Goal: Task Accomplishment & Management: Manage account settings

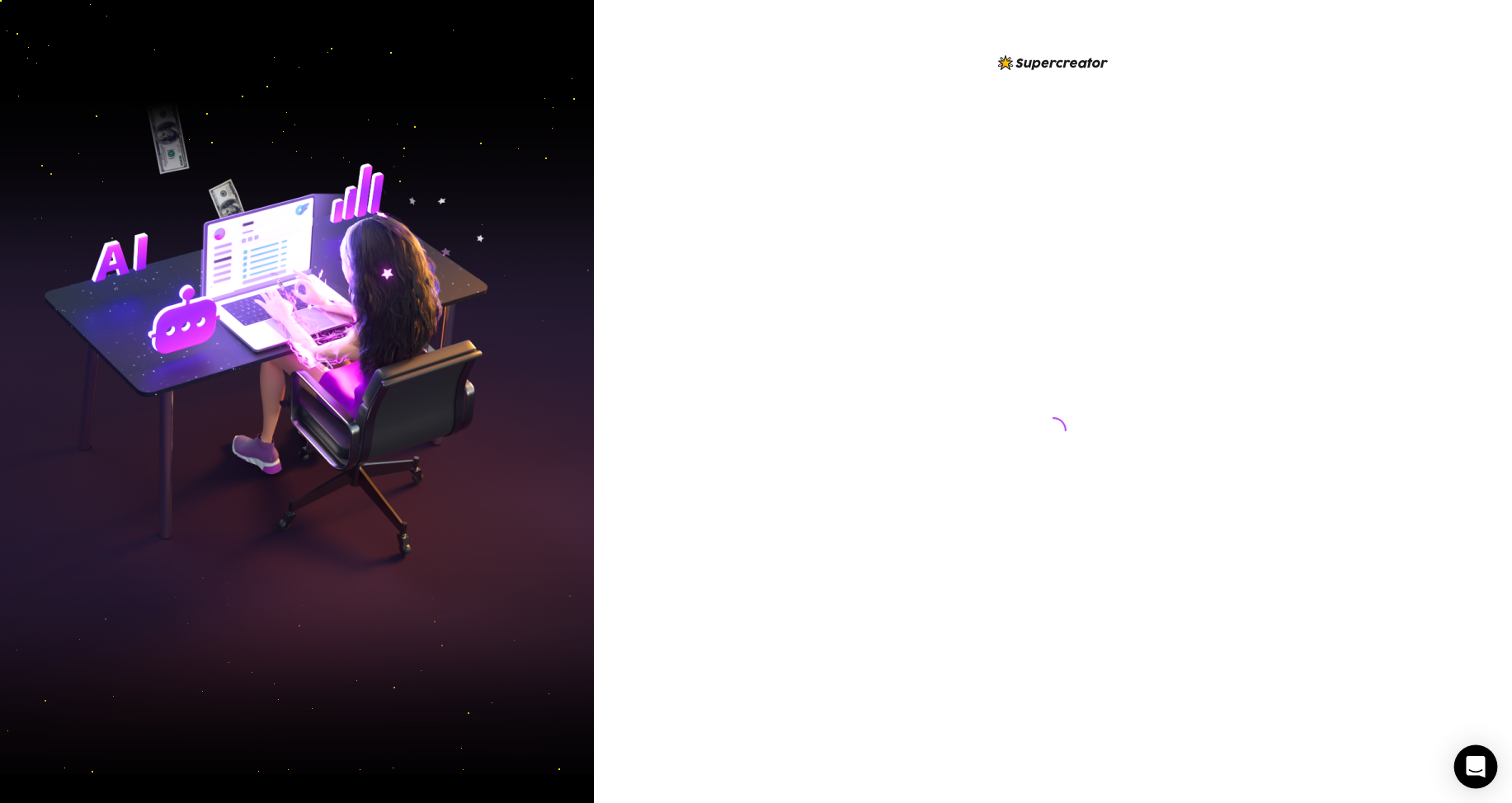
click at [1472, 766] on icon "Open Intercom Messenger" at bounding box center [1475, 766] width 19 height 21
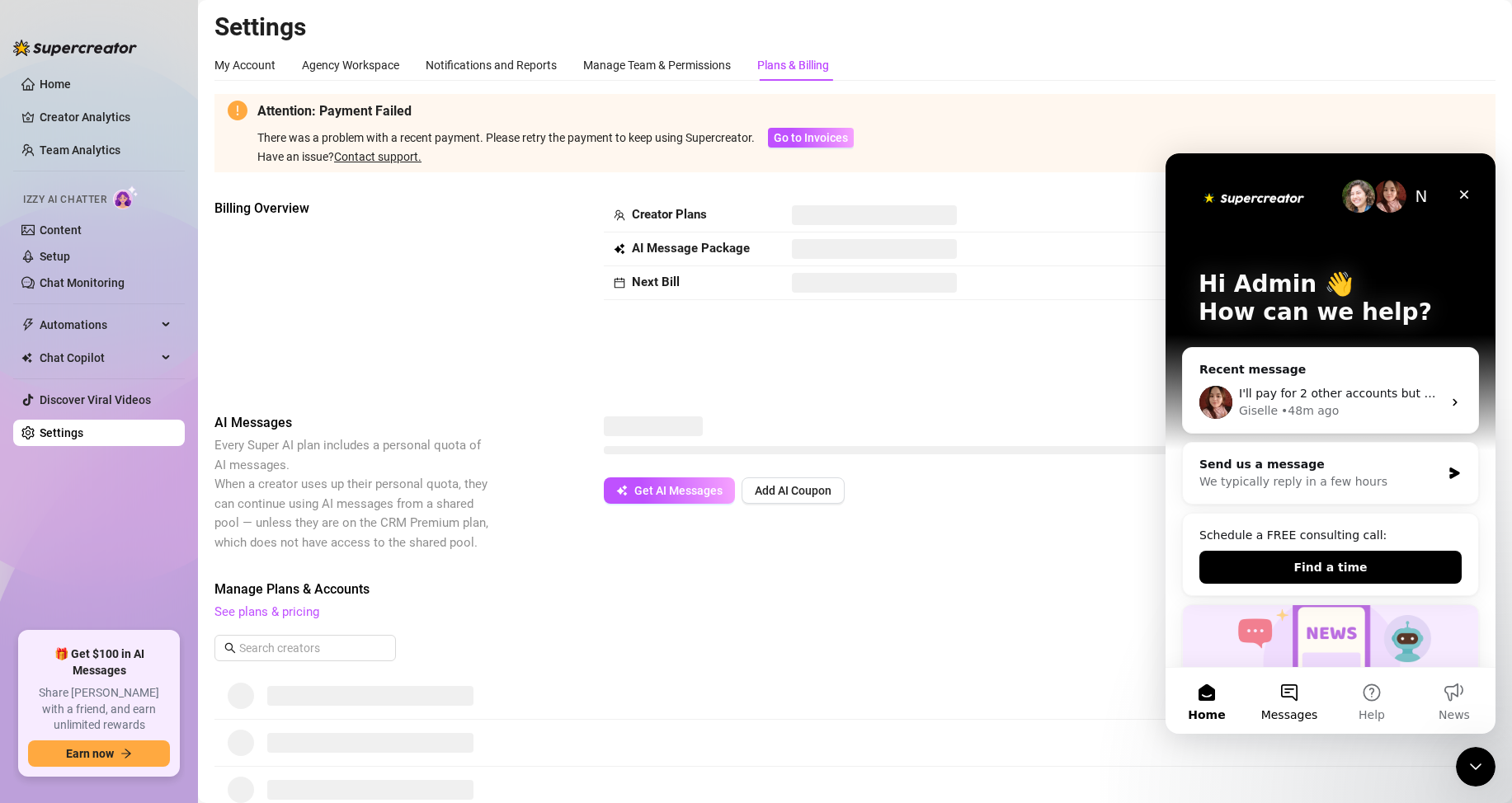
click at [1280, 701] on button "Messages" at bounding box center [1289, 701] width 83 height 66
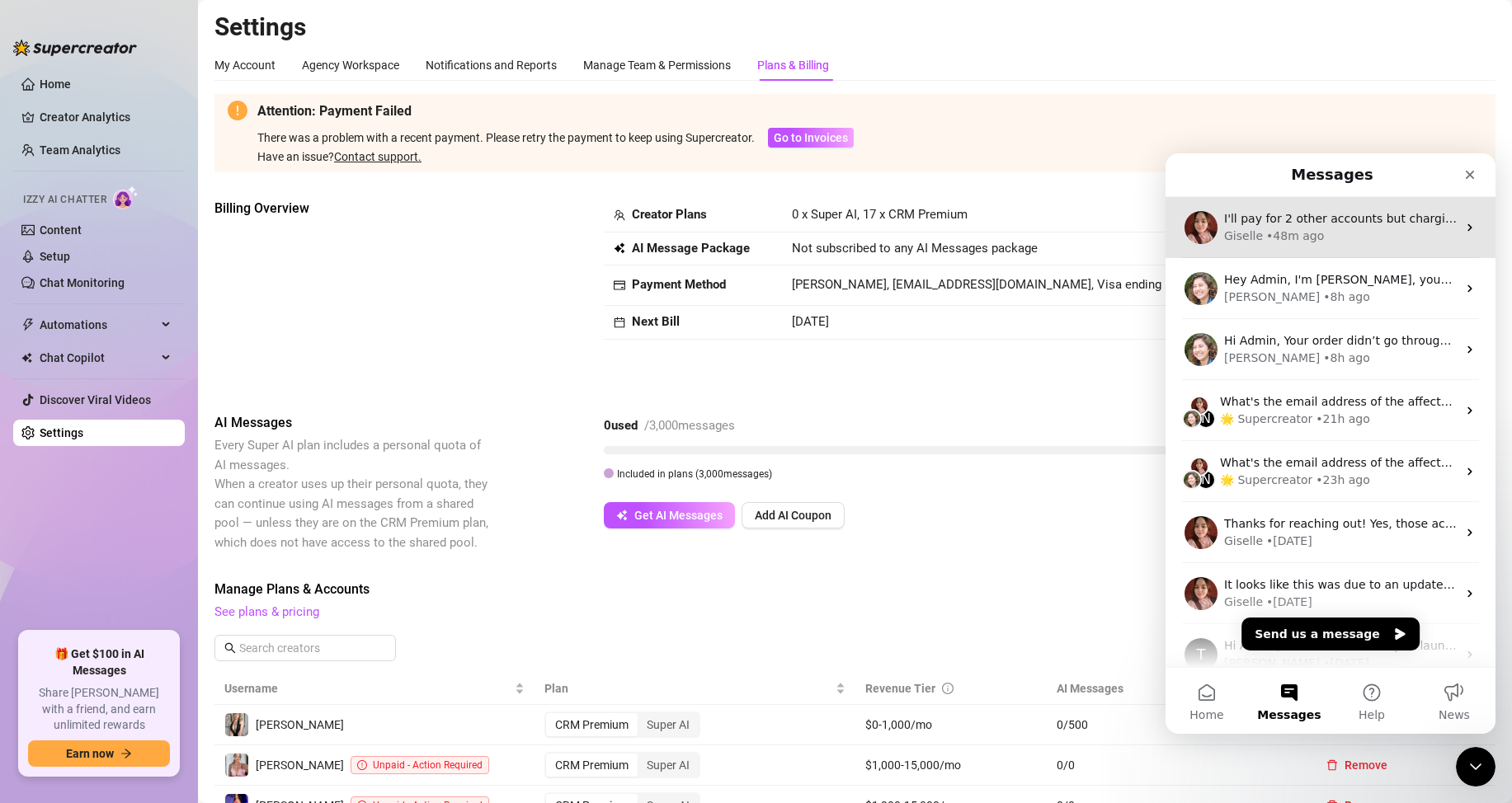
click at [1322, 243] on div "Giselle • 48m ago" at bounding box center [1341, 236] width 233 height 17
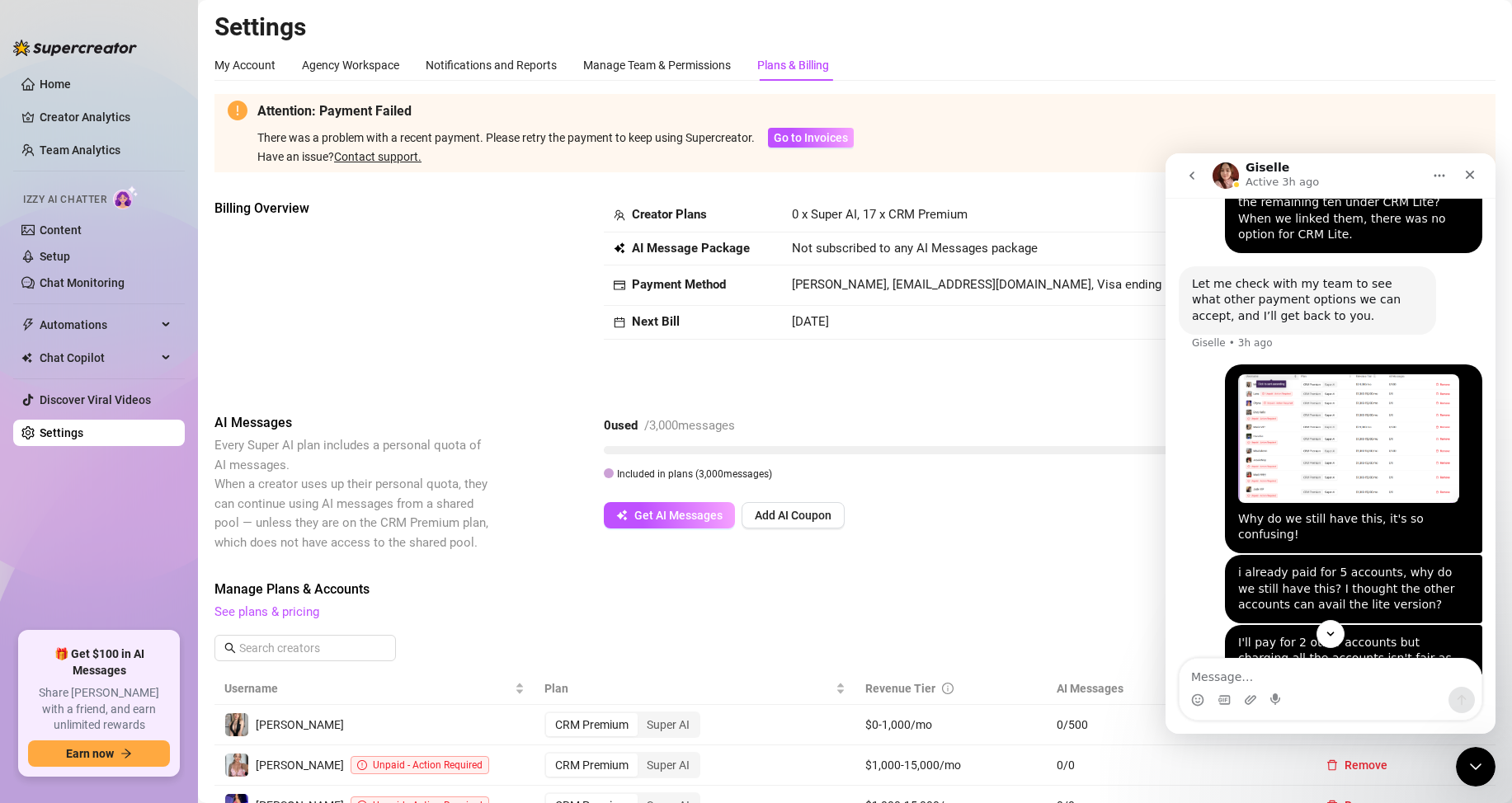
scroll to position [1219, 0]
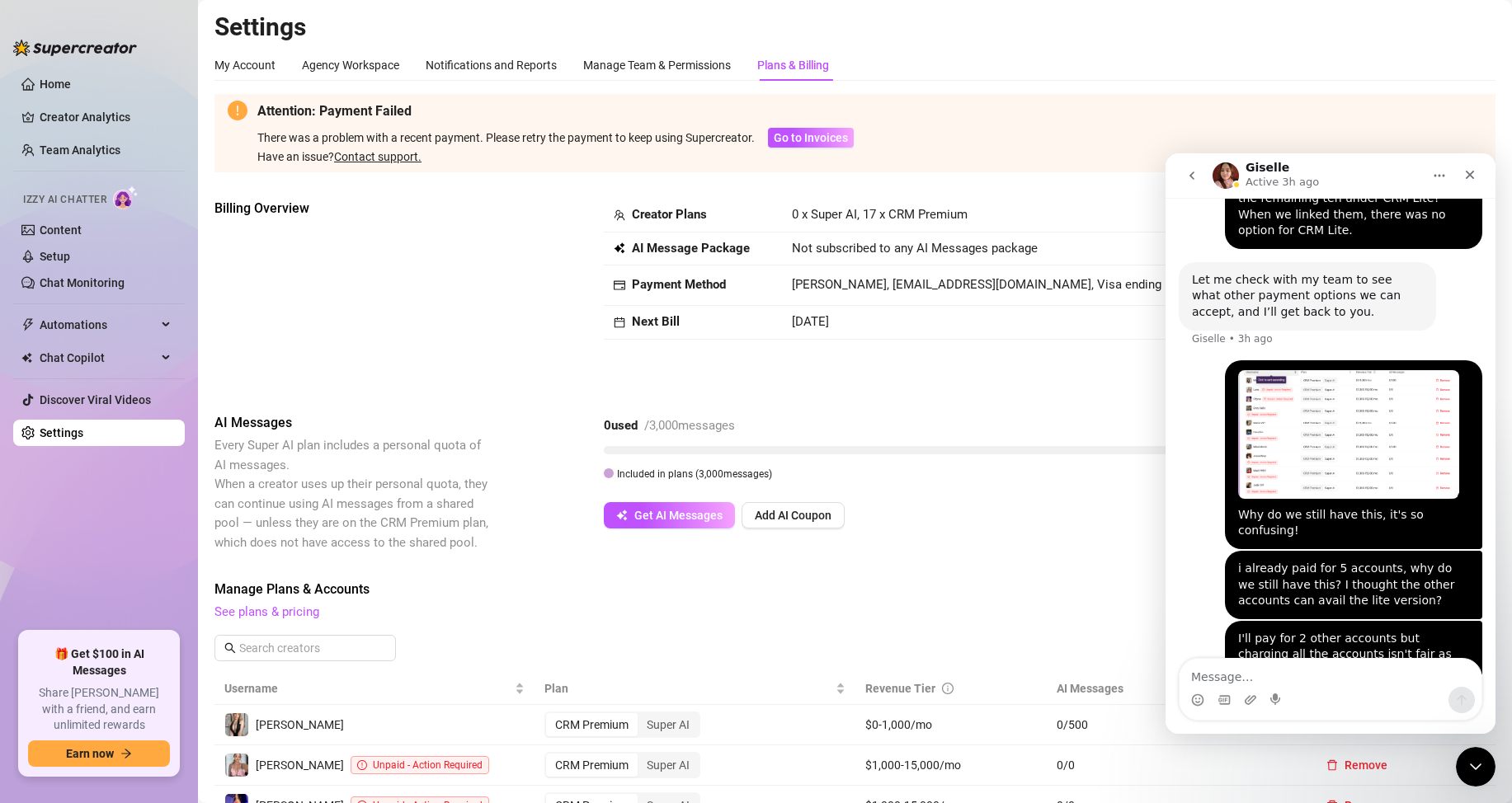
click at [1200, 183] on button "go back" at bounding box center [1192, 176] width 31 height 31
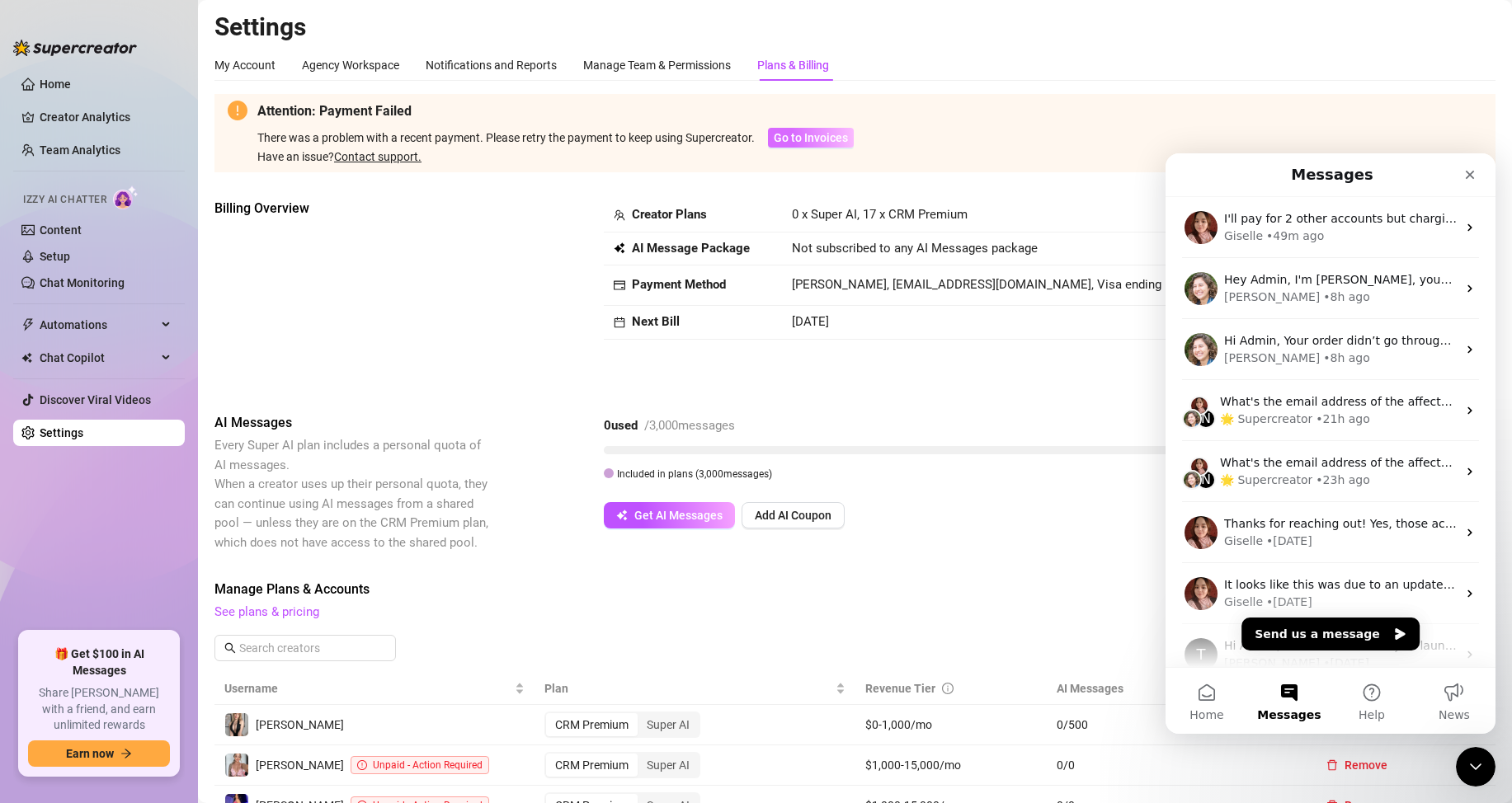
click at [811, 141] on span "Go to Invoices" at bounding box center [811, 138] width 74 height 13
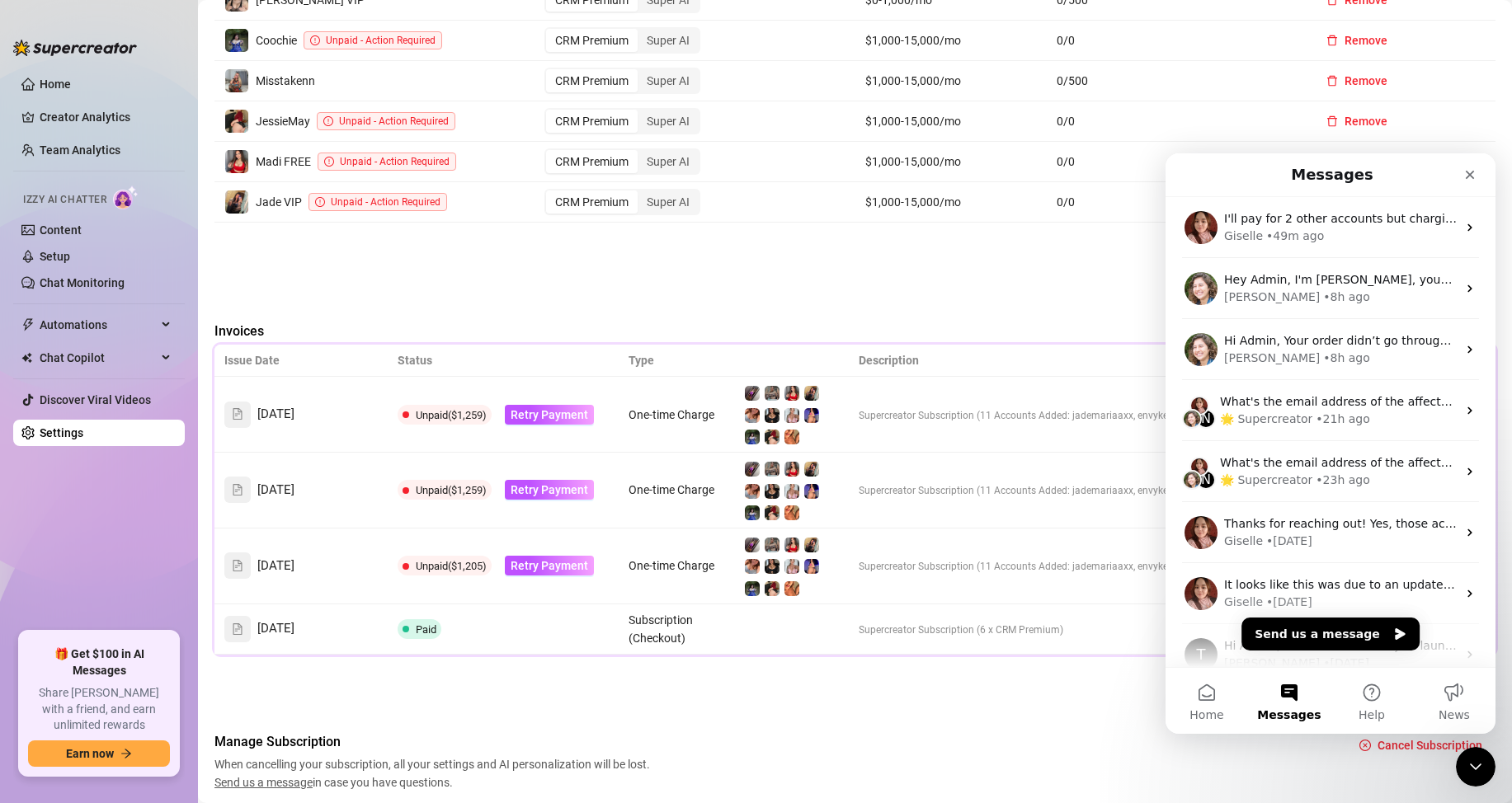
scroll to position [941, 0]
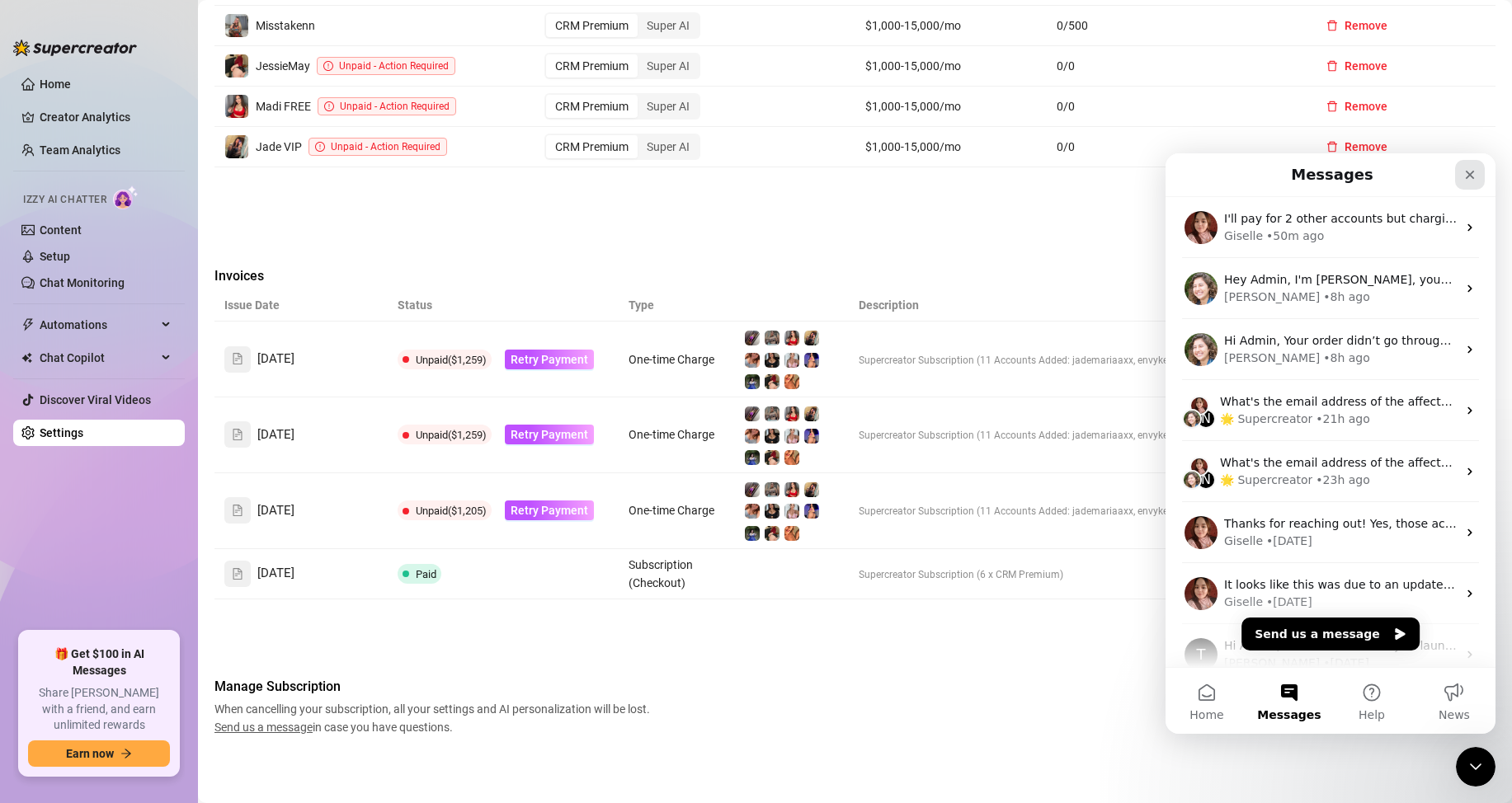
click at [1471, 175] on icon "Close" at bounding box center [1471, 175] width 9 height 9
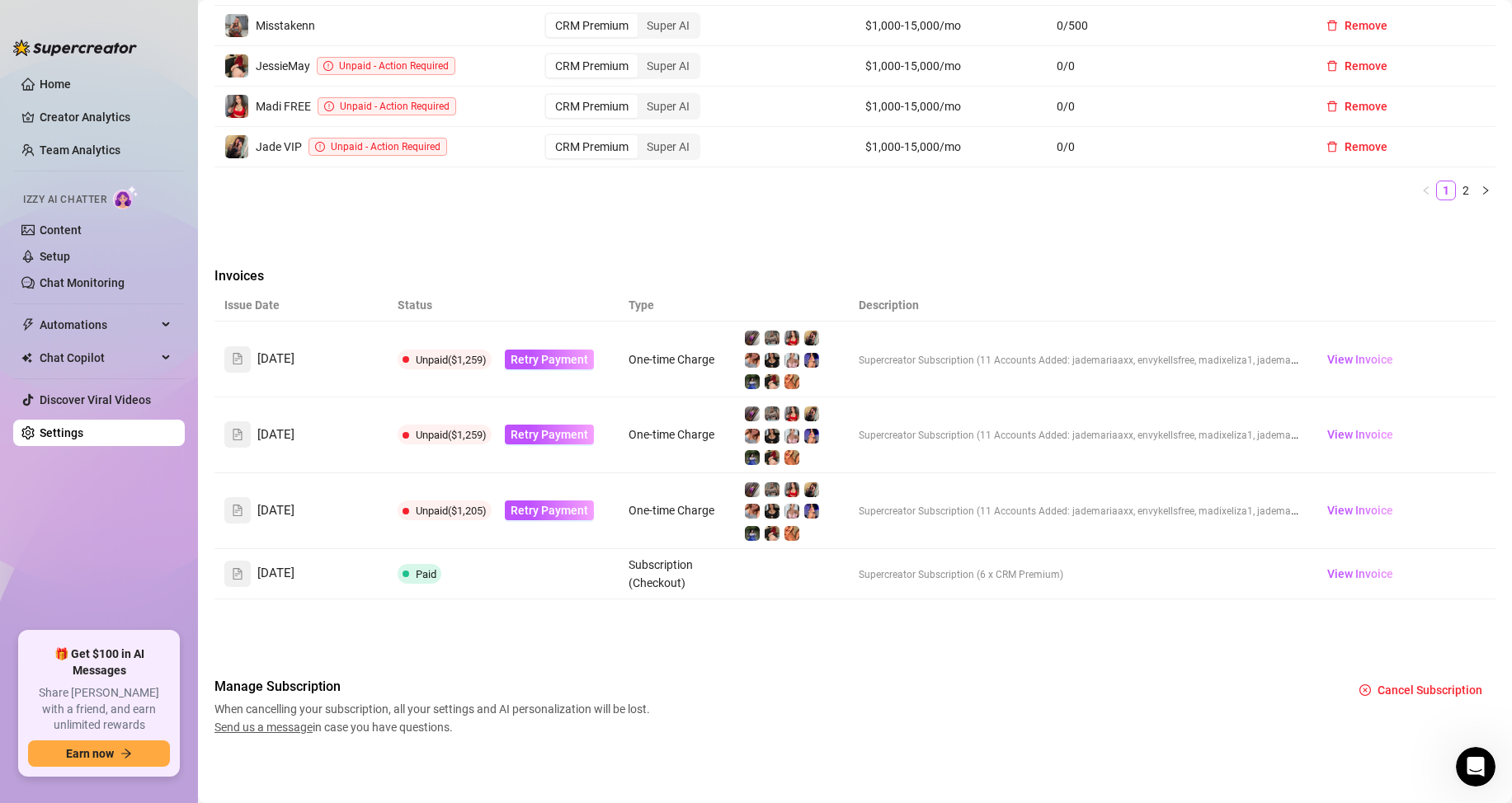
scroll to position [0, 0]
click at [233, 360] on icon "file-text" at bounding box center [237, 358] width 12 height 12
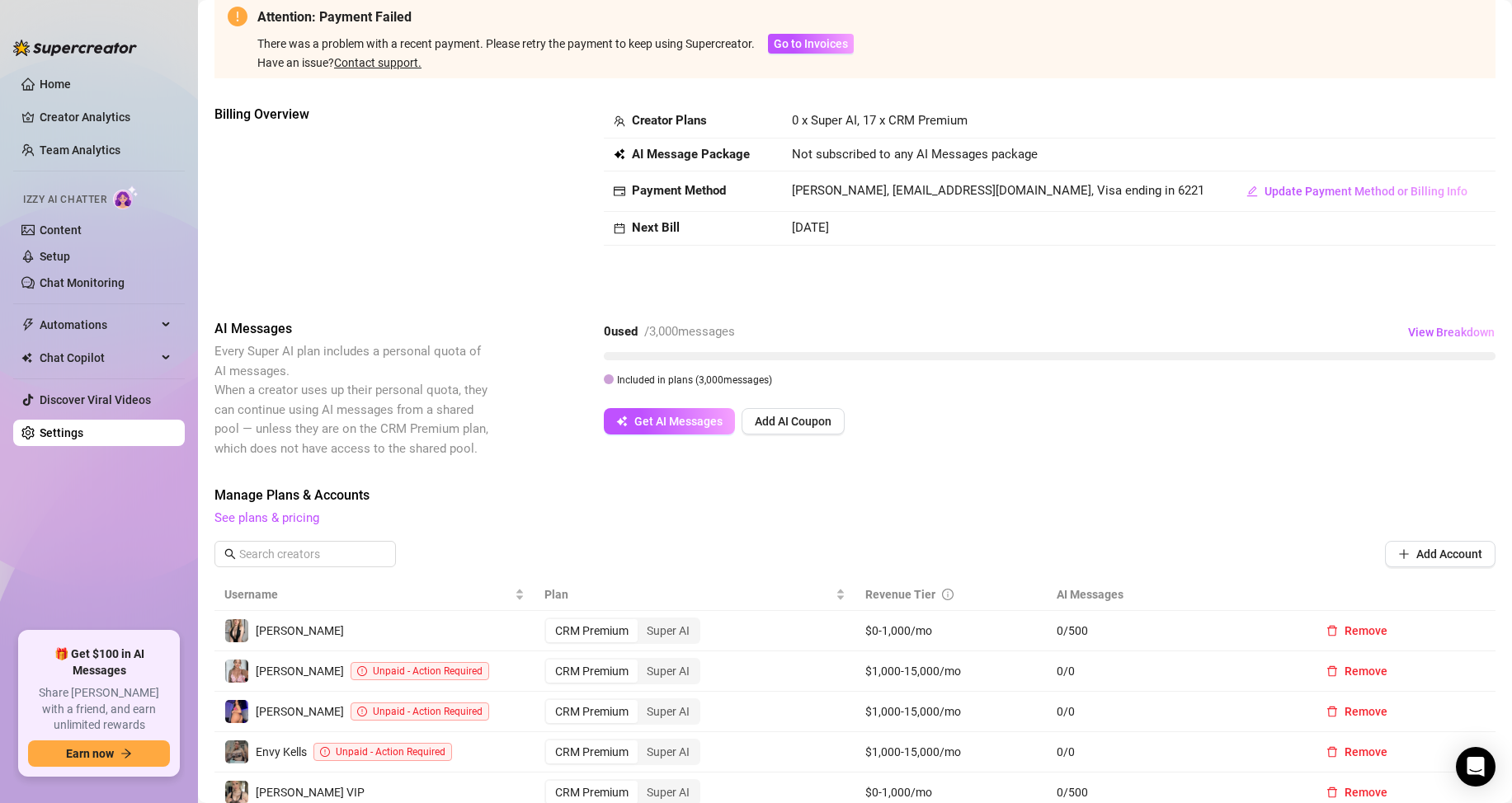
scroll to position [165, 0]
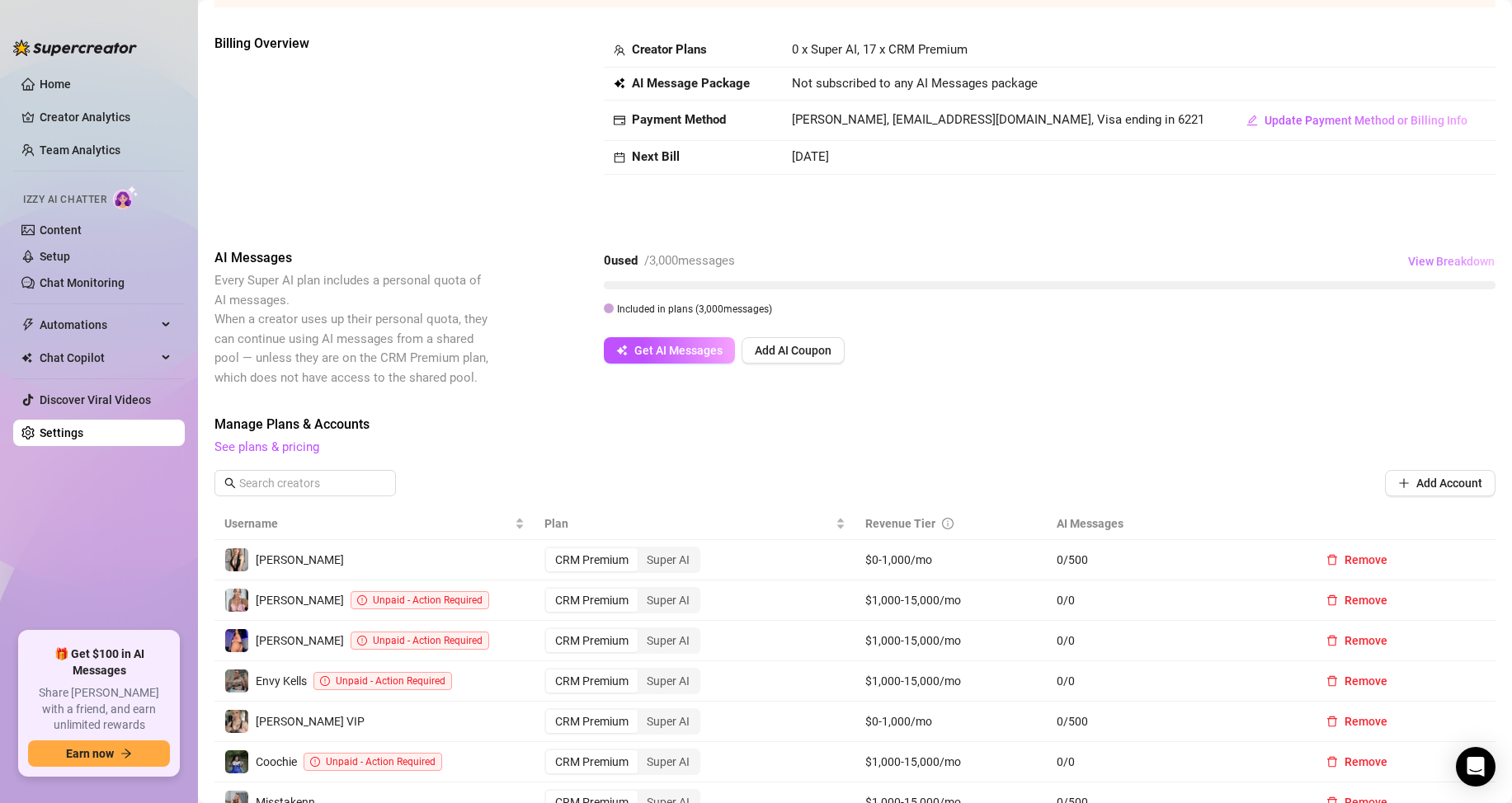
click at [1415, 263] on span "View Breakdown" at bounding box center [1451, 261] width 86 height 13
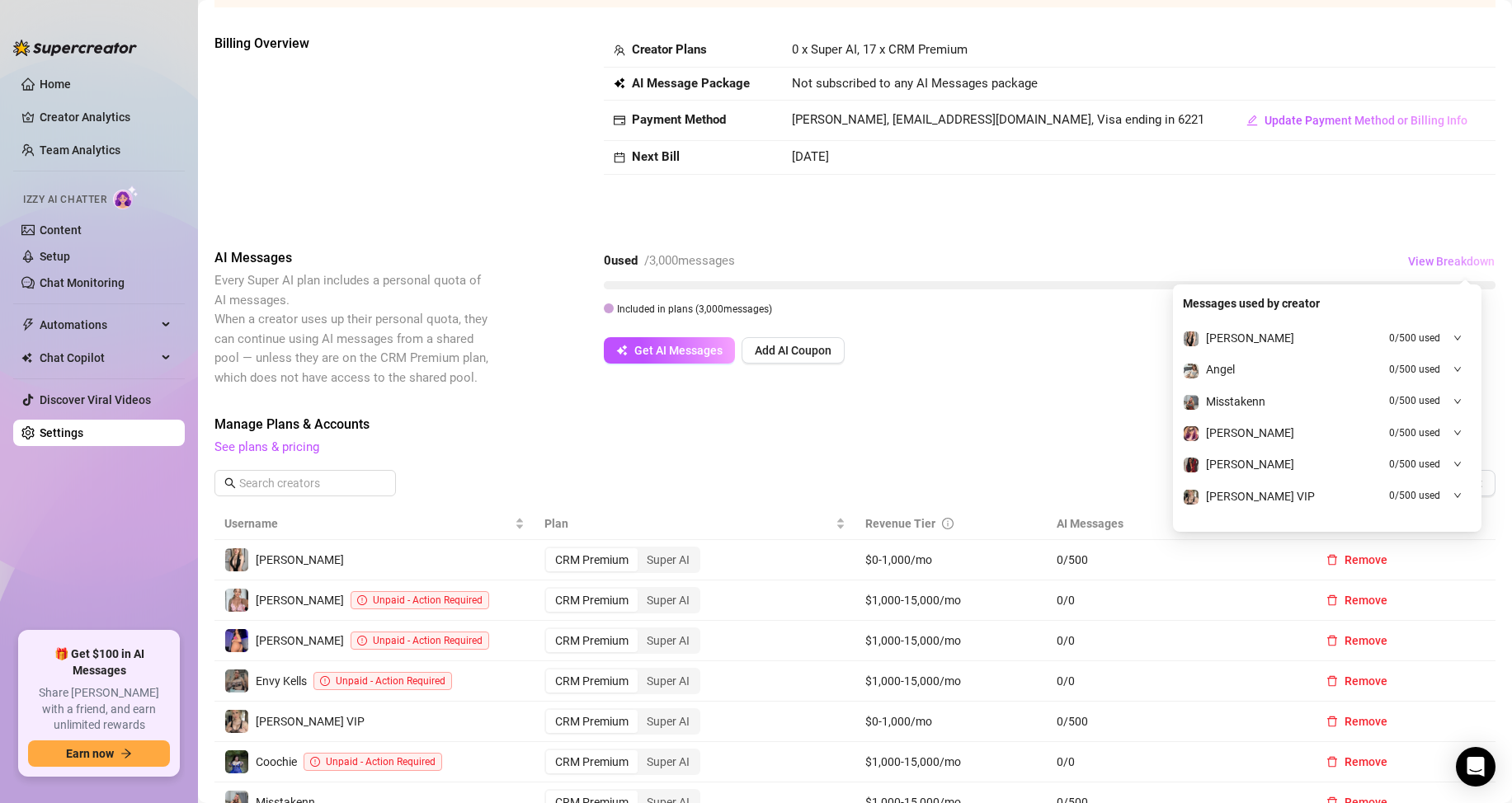
click at [1408, 259] on span "View Breakdown" at bounding box center [1451, 261] width 86 height 13
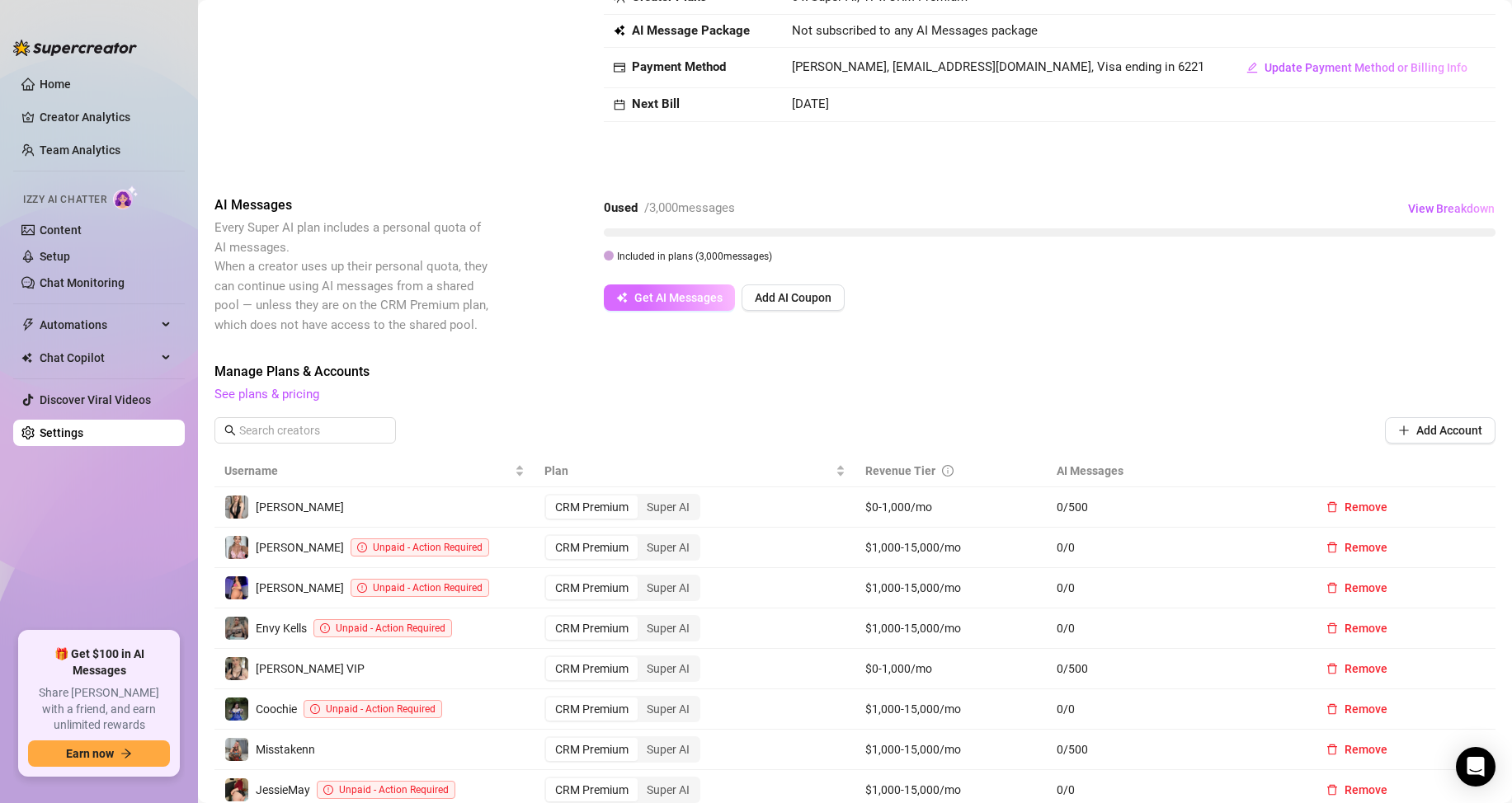
scroll to position [248, 0]
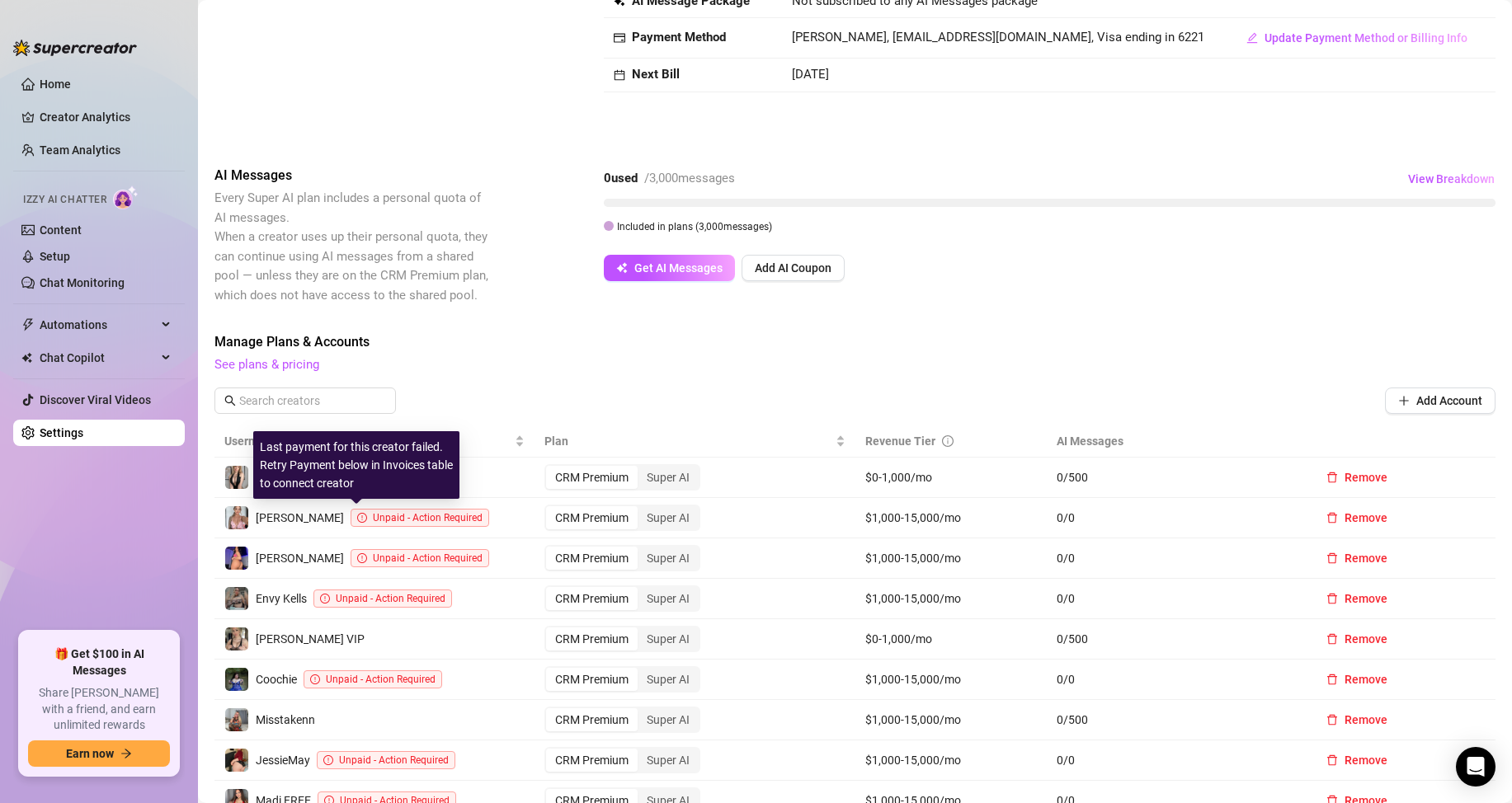
click at [382, 519] on span "Unpaid - Action Required" at bounding box center [428, 518] width 110 height 12
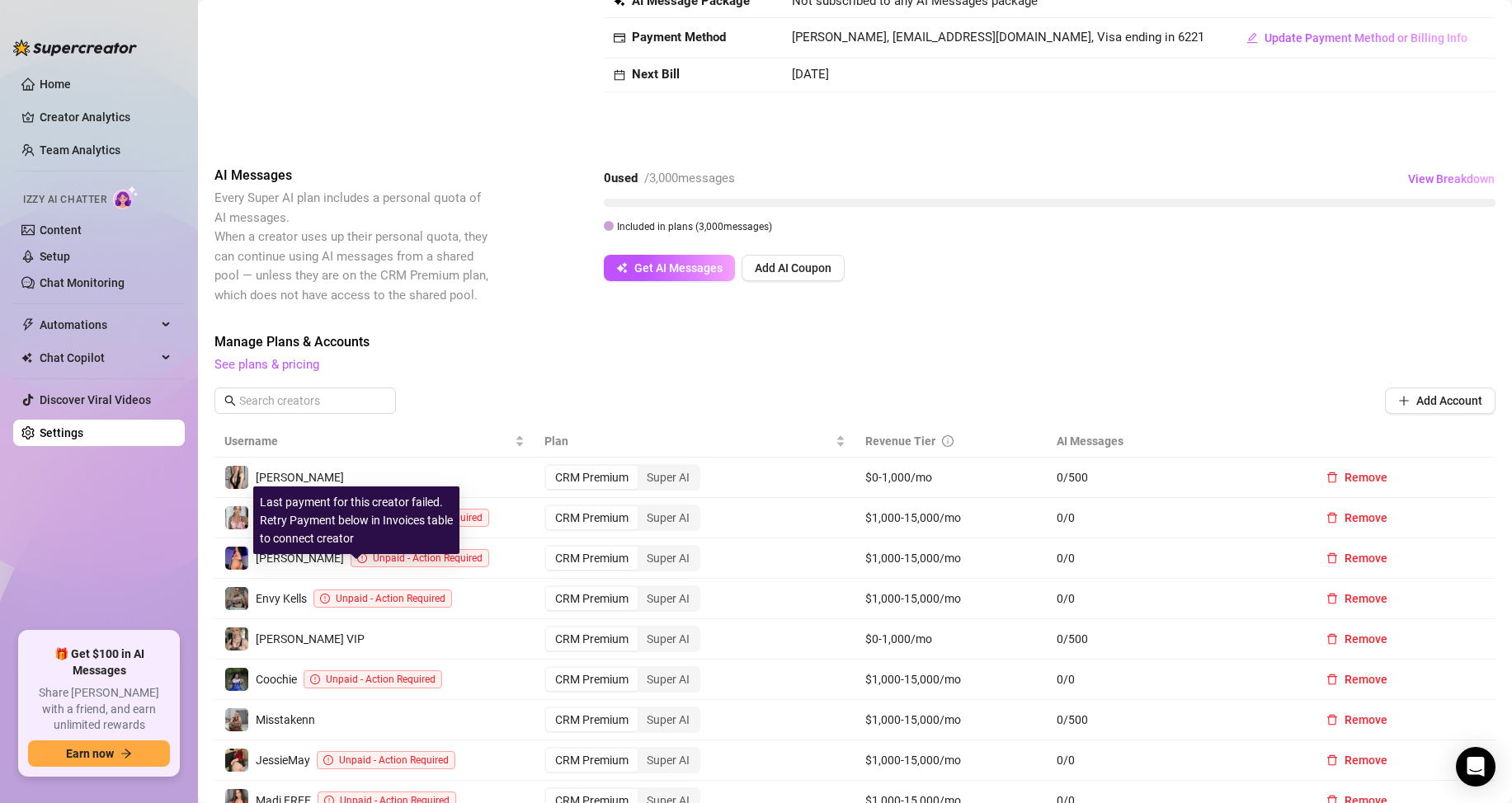
scroll to position [0, 0]
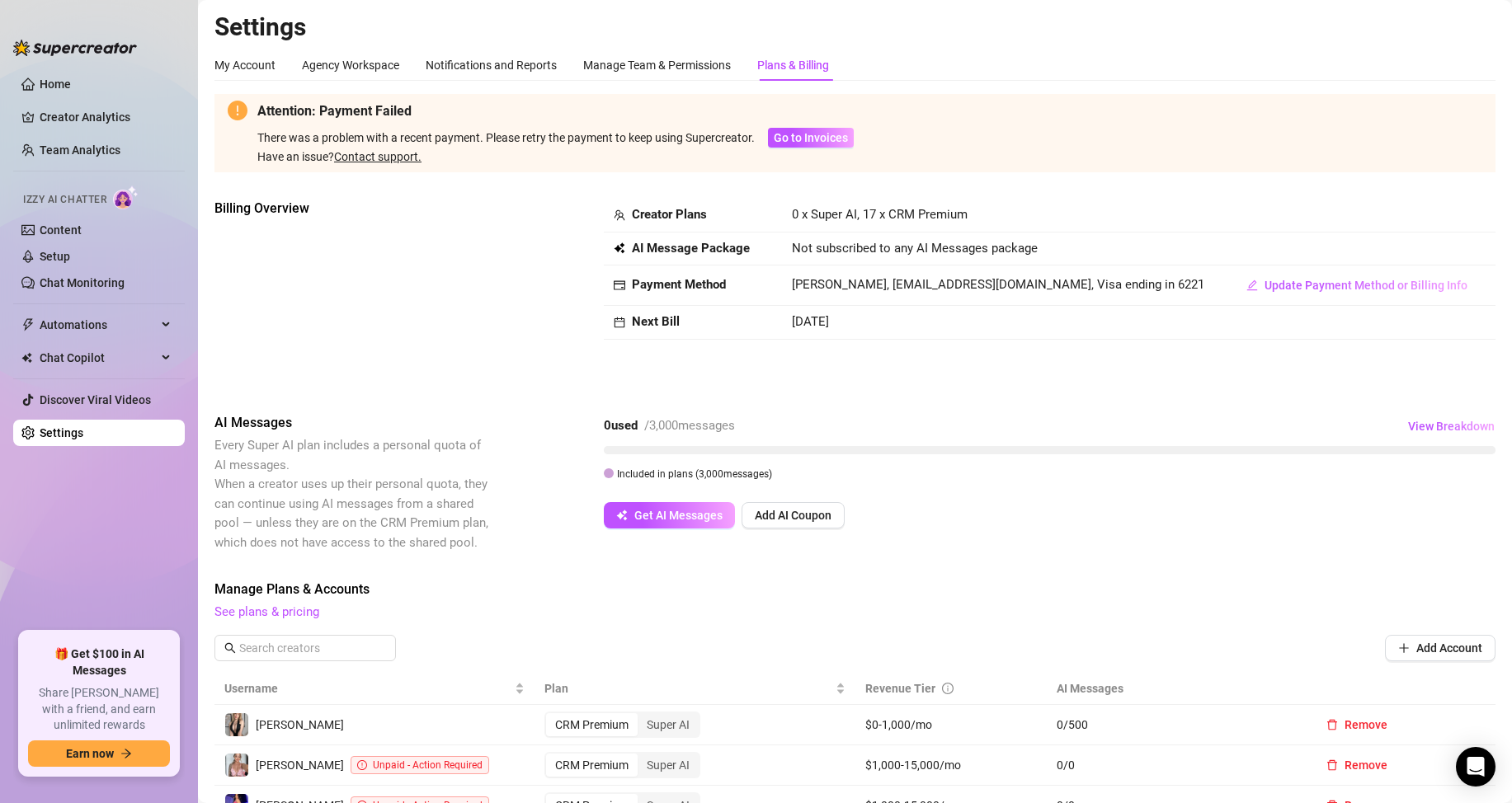
click at [794, 67] on div "Plans & Billing" at bounding box center [793, 65] width 72 height 18
click at [801, 70] on div "Plans & Billing" at bounding box center [793, 65] width 72 height 18
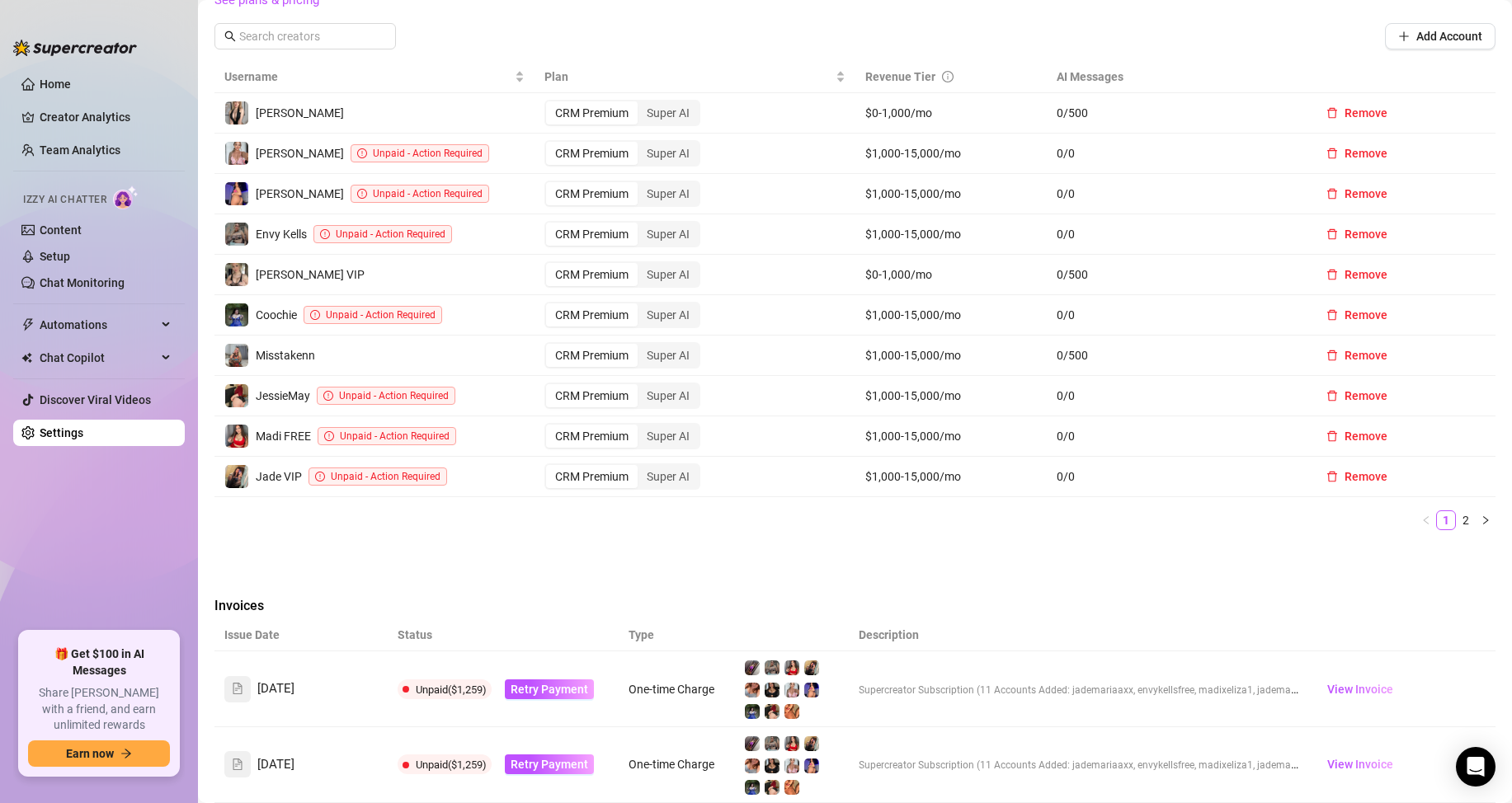
scroll to position [200, 0]
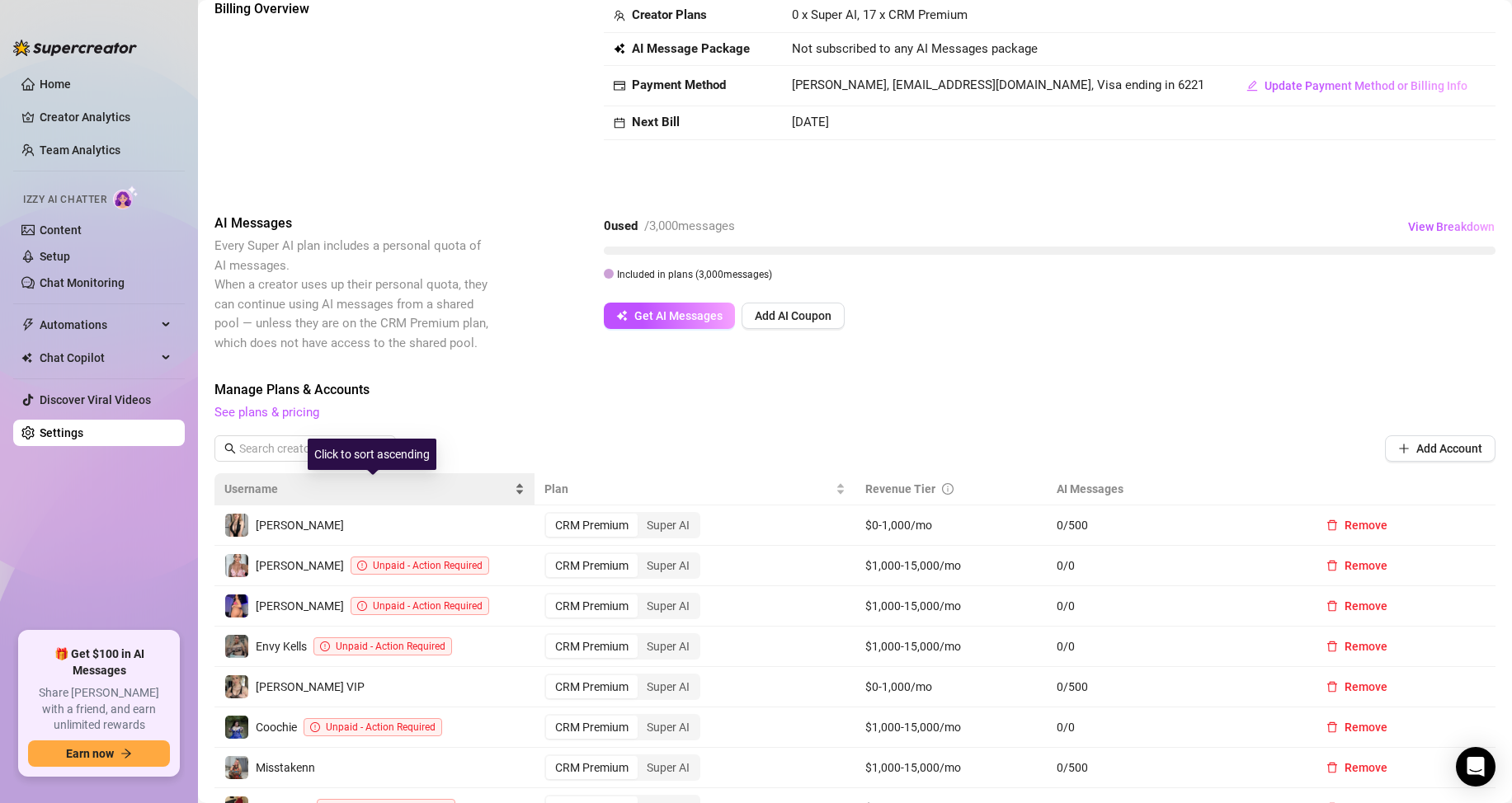
click at [523, 493] on div "Username" at bounding box center [375, 490] width 301 height 18
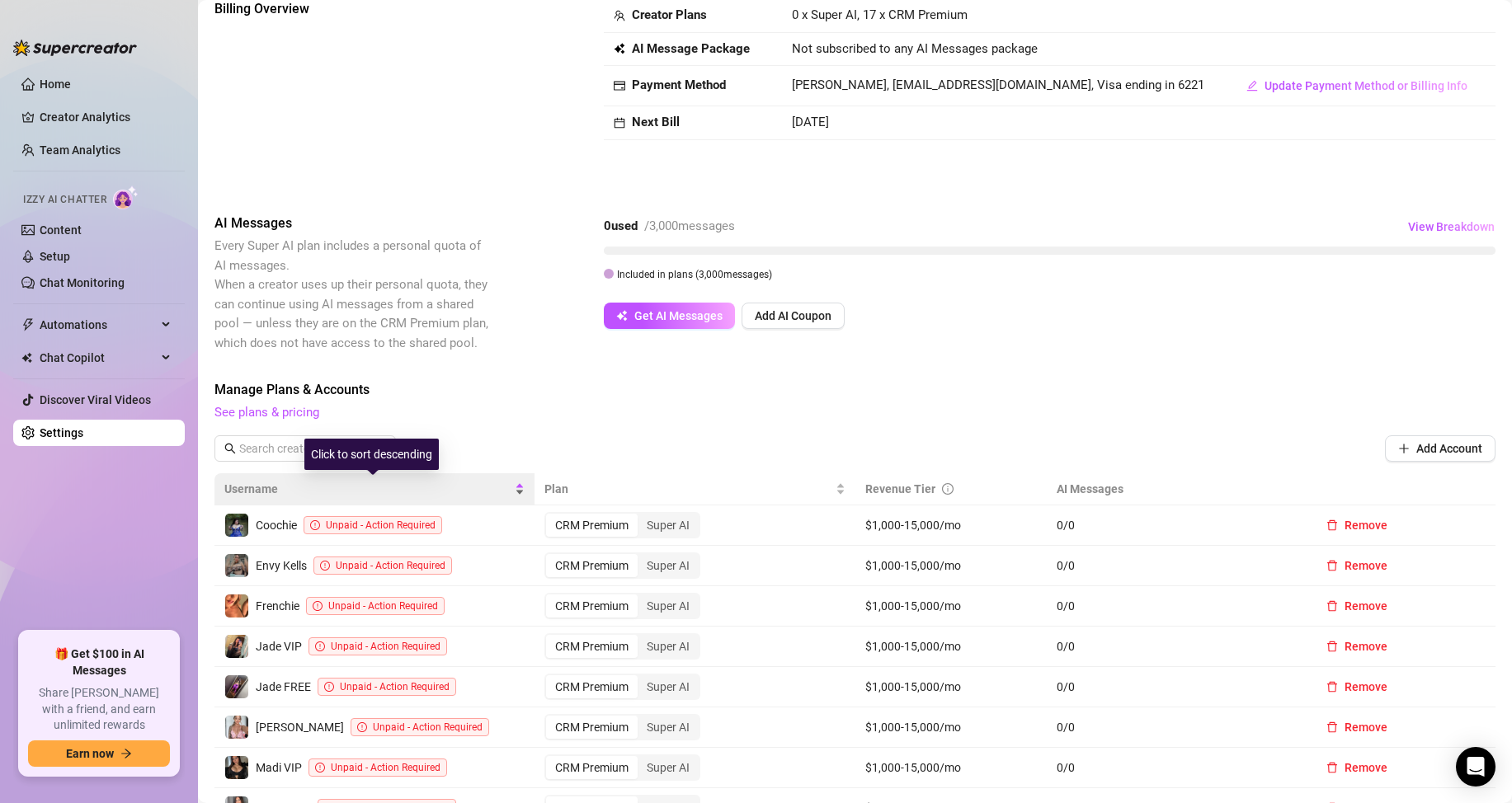
click at [522, 493] on div "Username" at bounding box center [375, 490] width 301 height 18
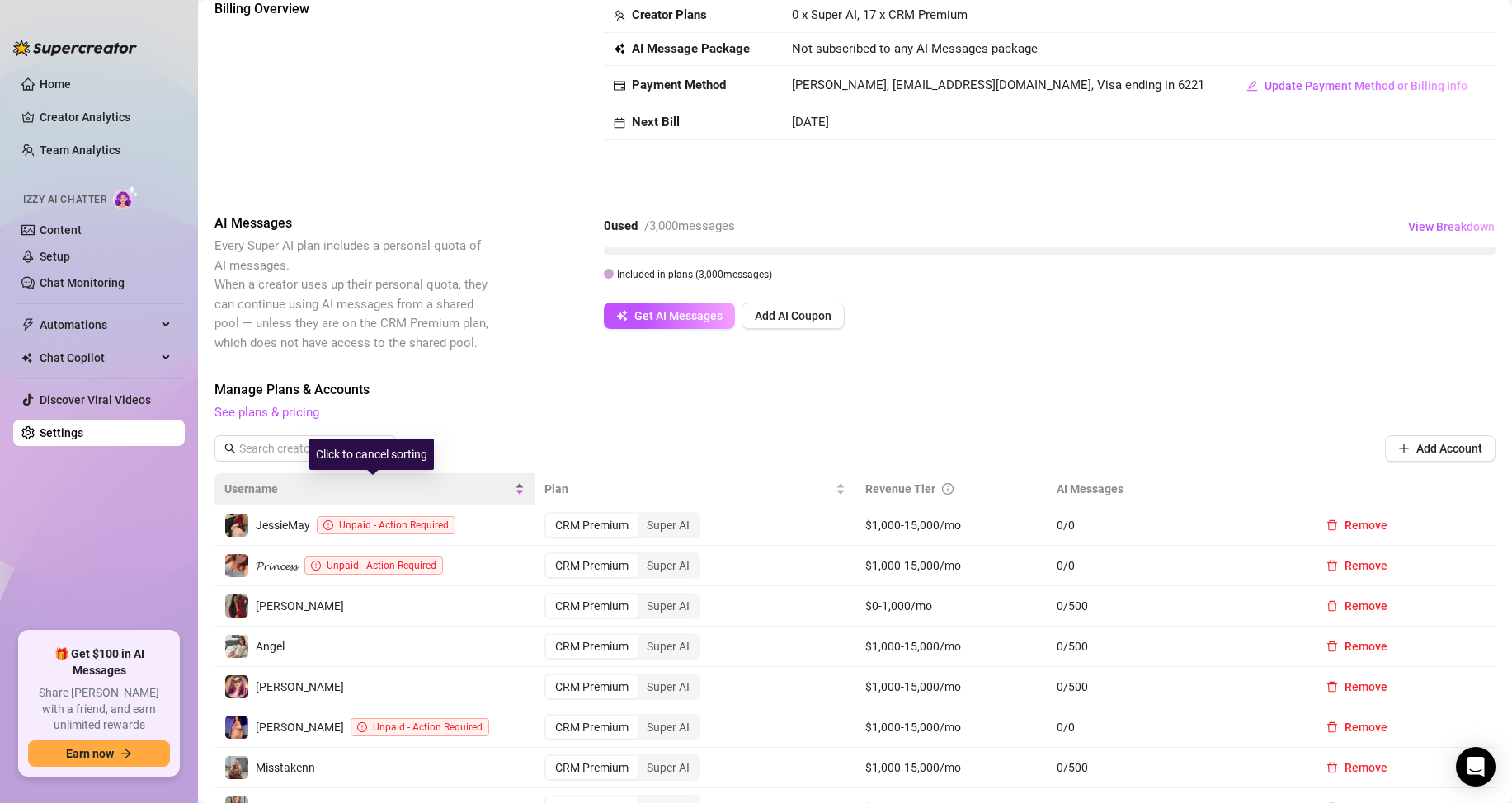
click at [522, 493] on div "Username" at bounding box center [375, 490] width 301 height 18
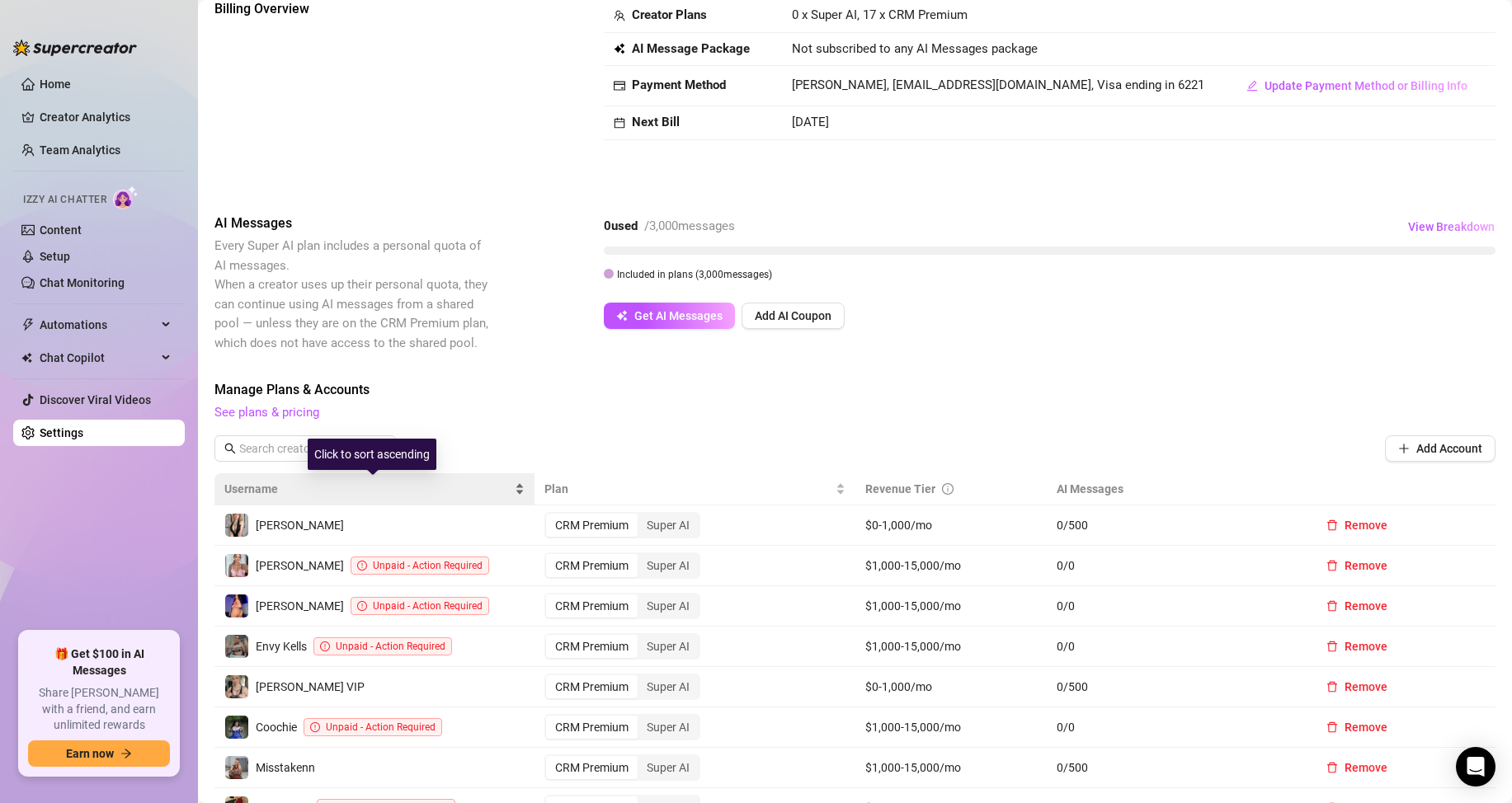
click at [521, 480] on div "Username" at bounding box center [375, 490] width 301 height 18
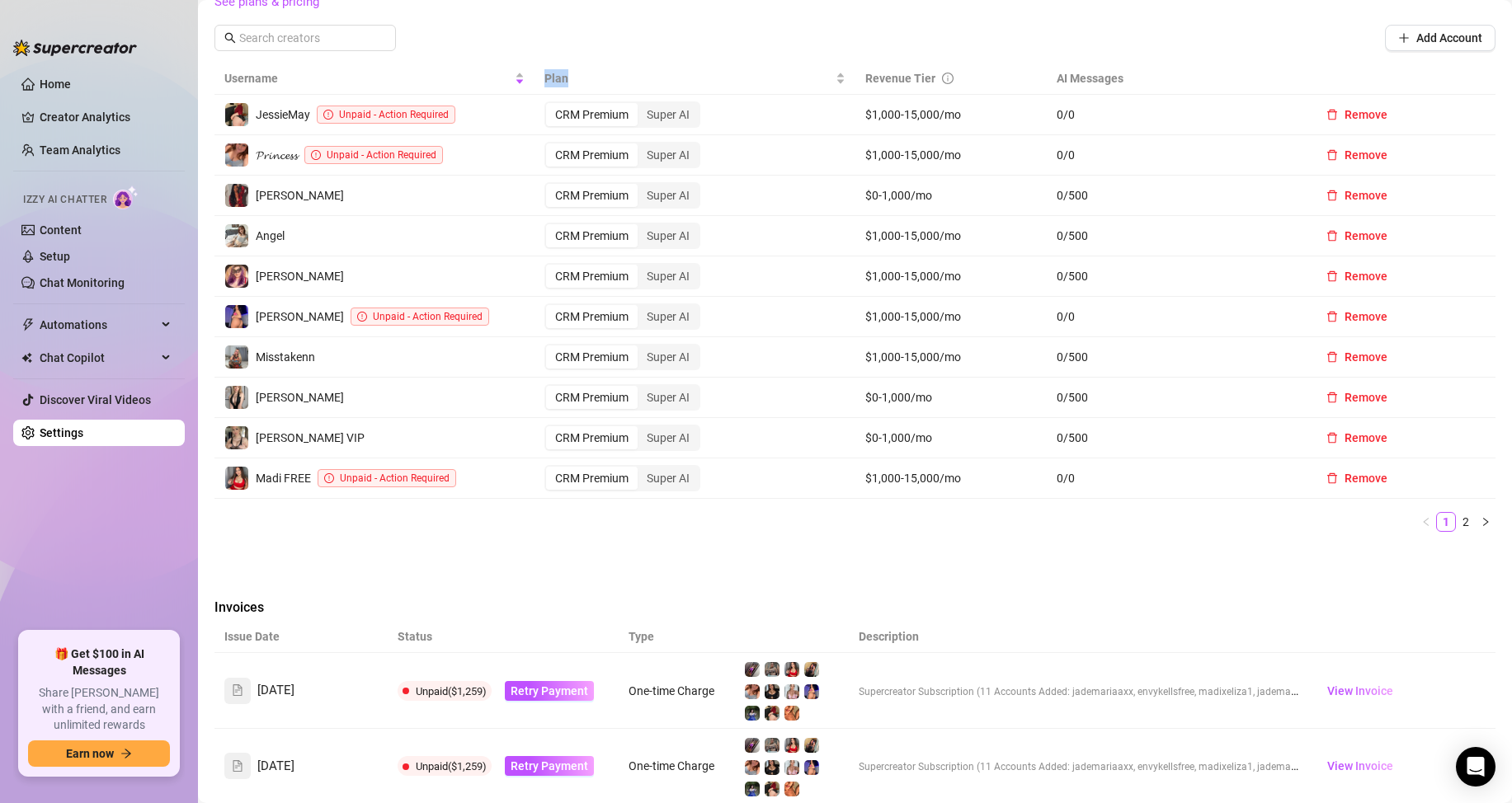
scroll to position [612, 0]
click at [1457, 516] on link "2" at bounding box center [1466, 521] width 18 height 18
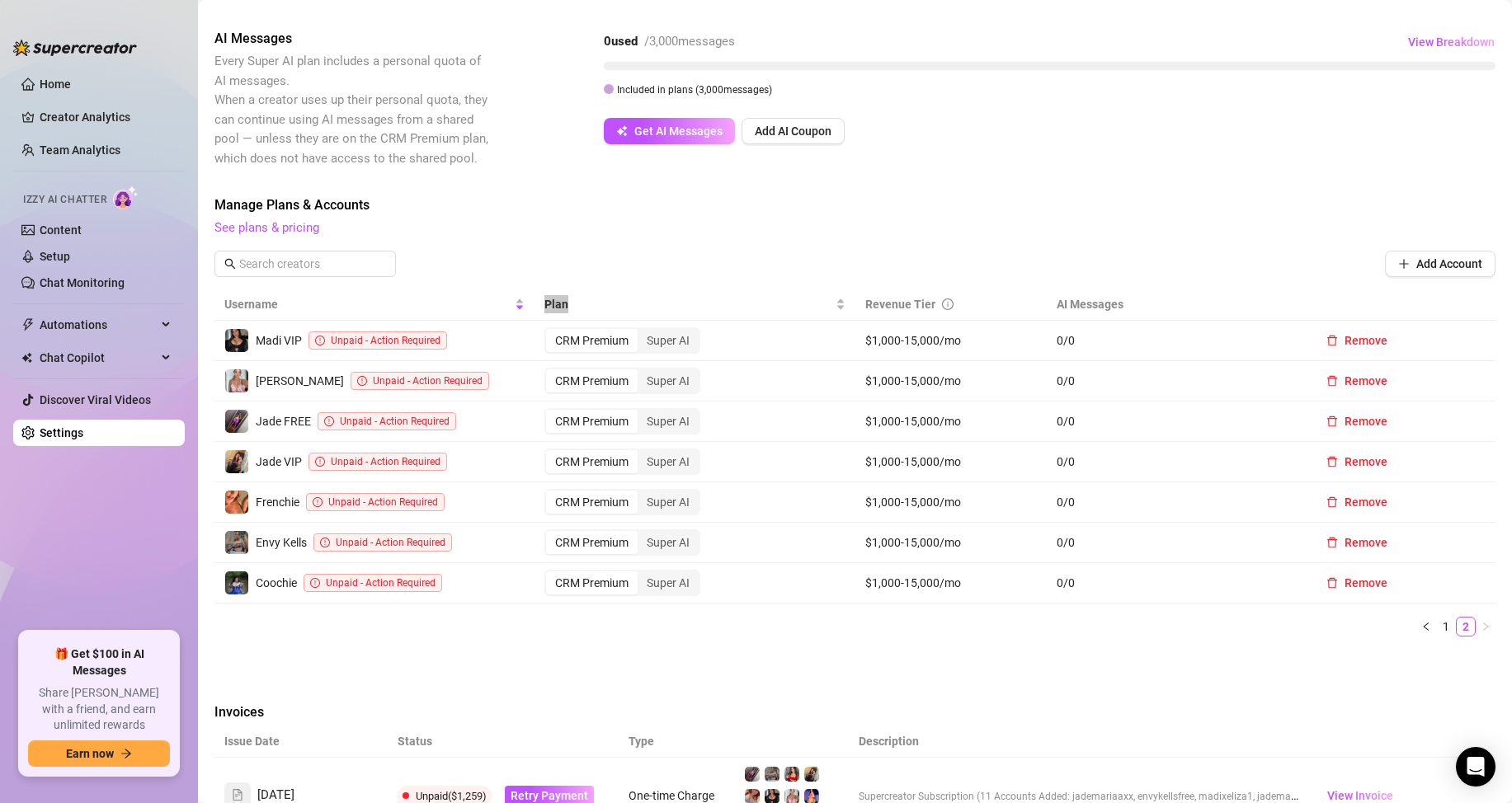
scroll to position [365, 0]
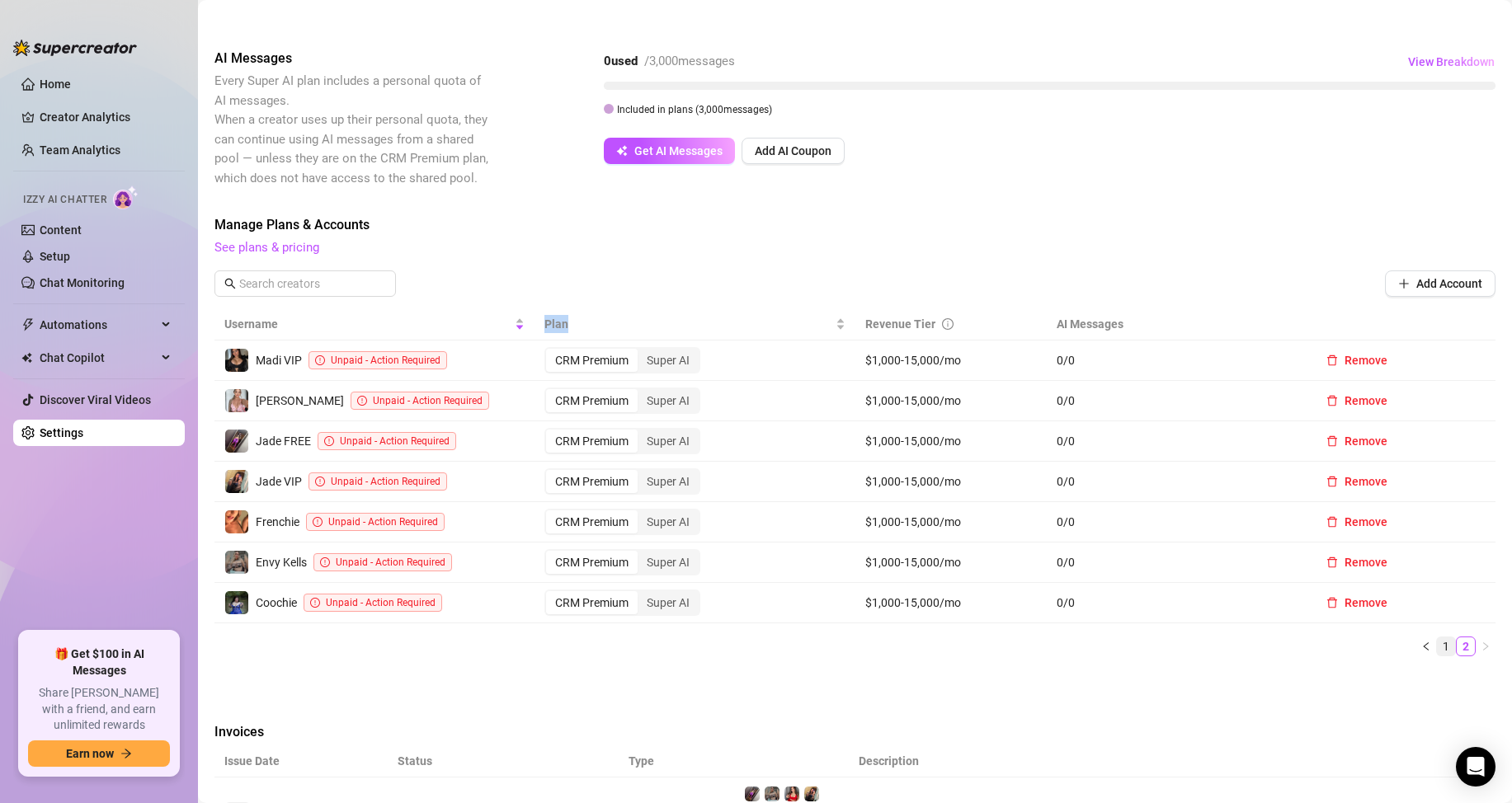
click at [1437, 653] on link "1" at bounding box center [1446, 646] width 18 height 18
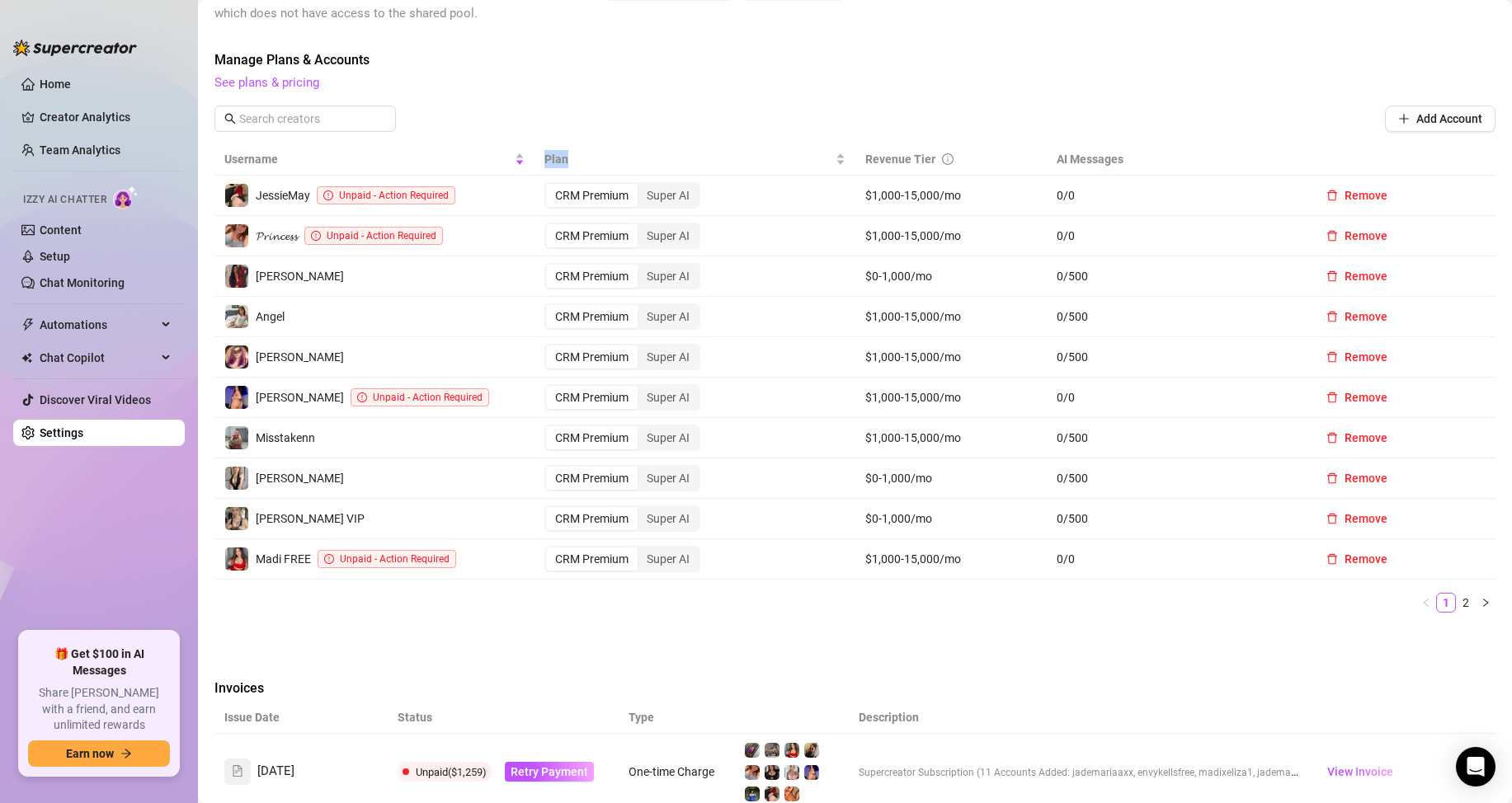
scroll to position [941, 0]
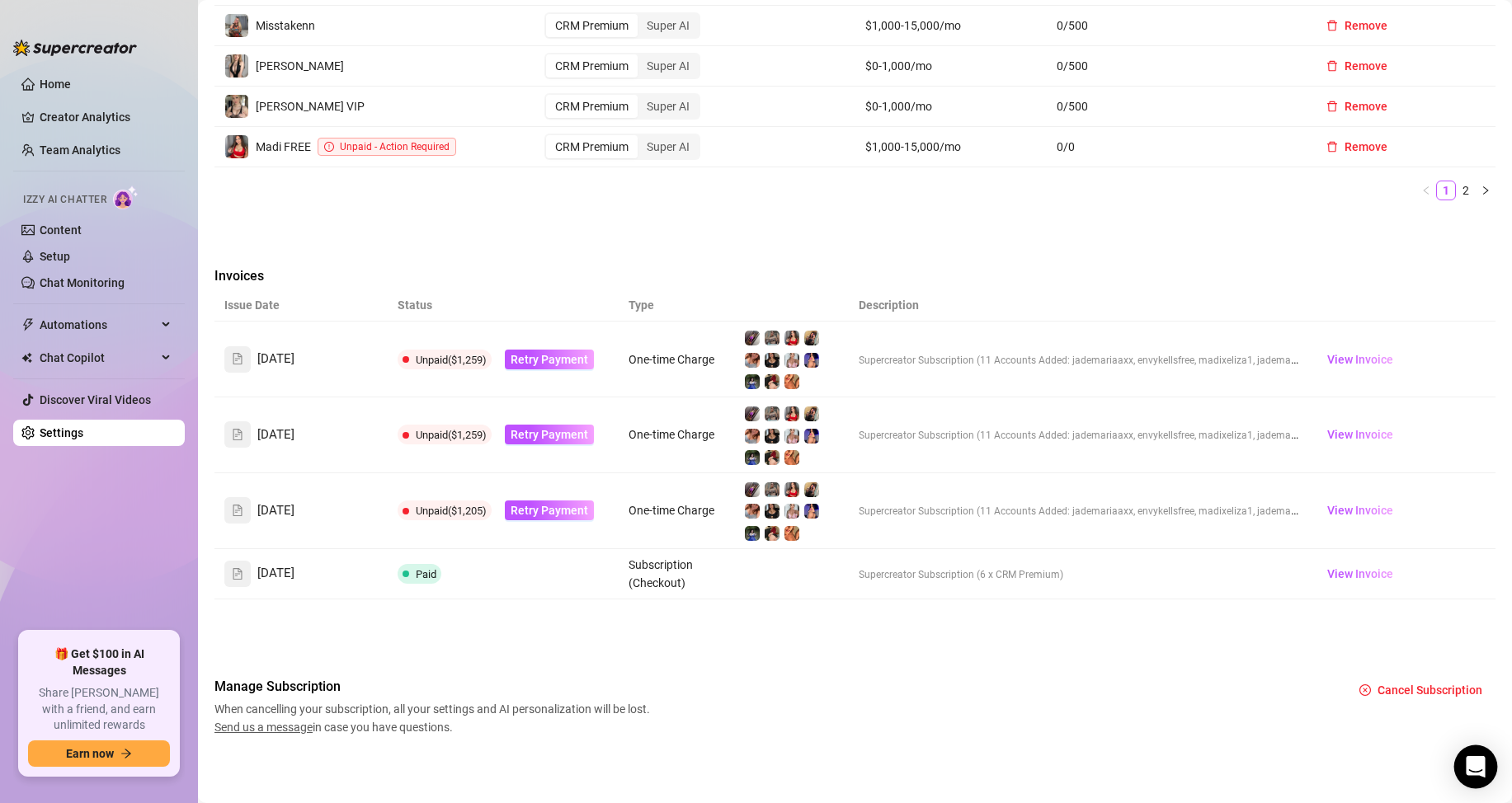
click at [1471, 773] on icon "Open Intercom Messenger" at bounding box center [1475, 766] width 19 height 21
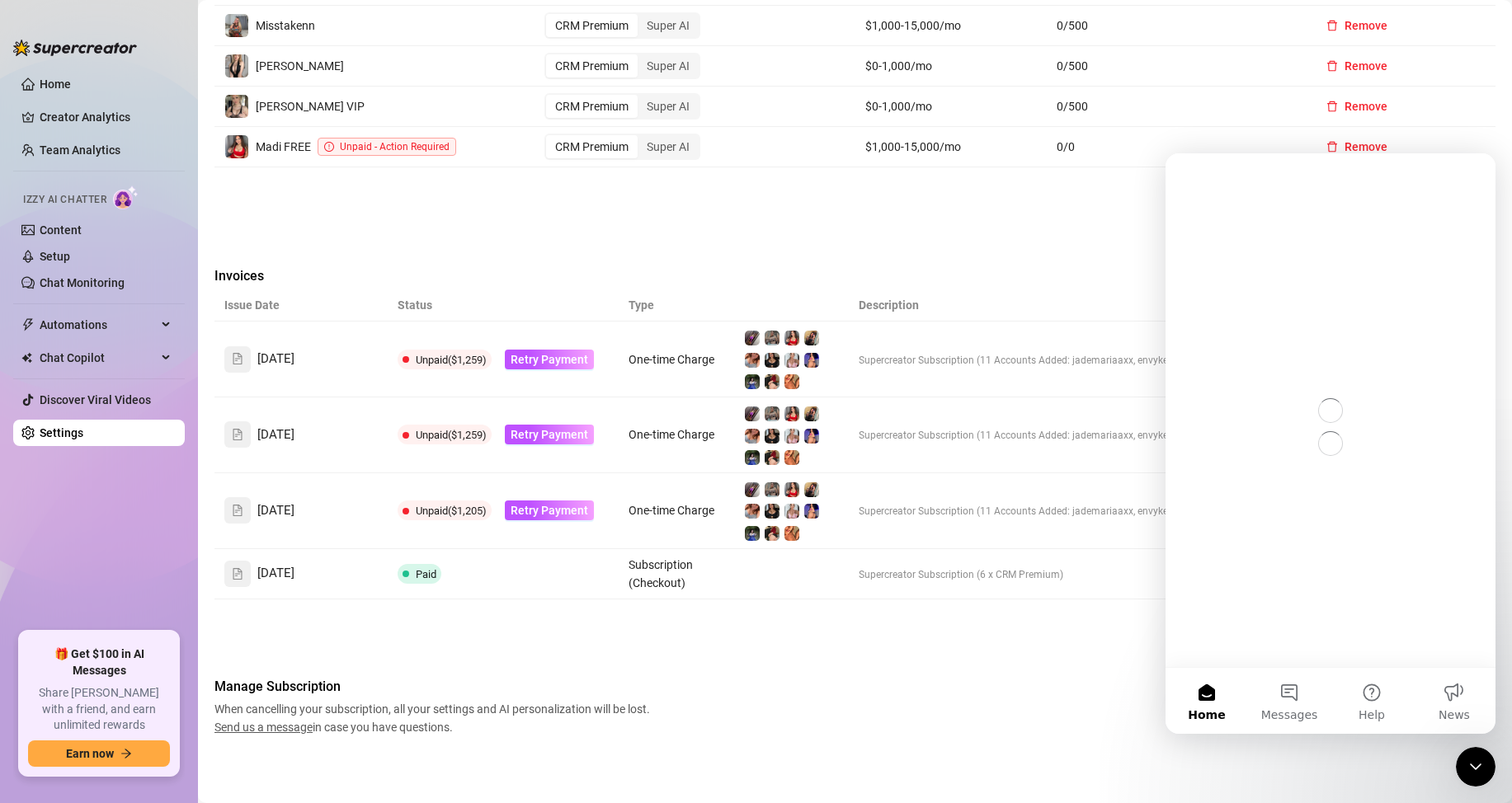
scroll to position [0, 0]
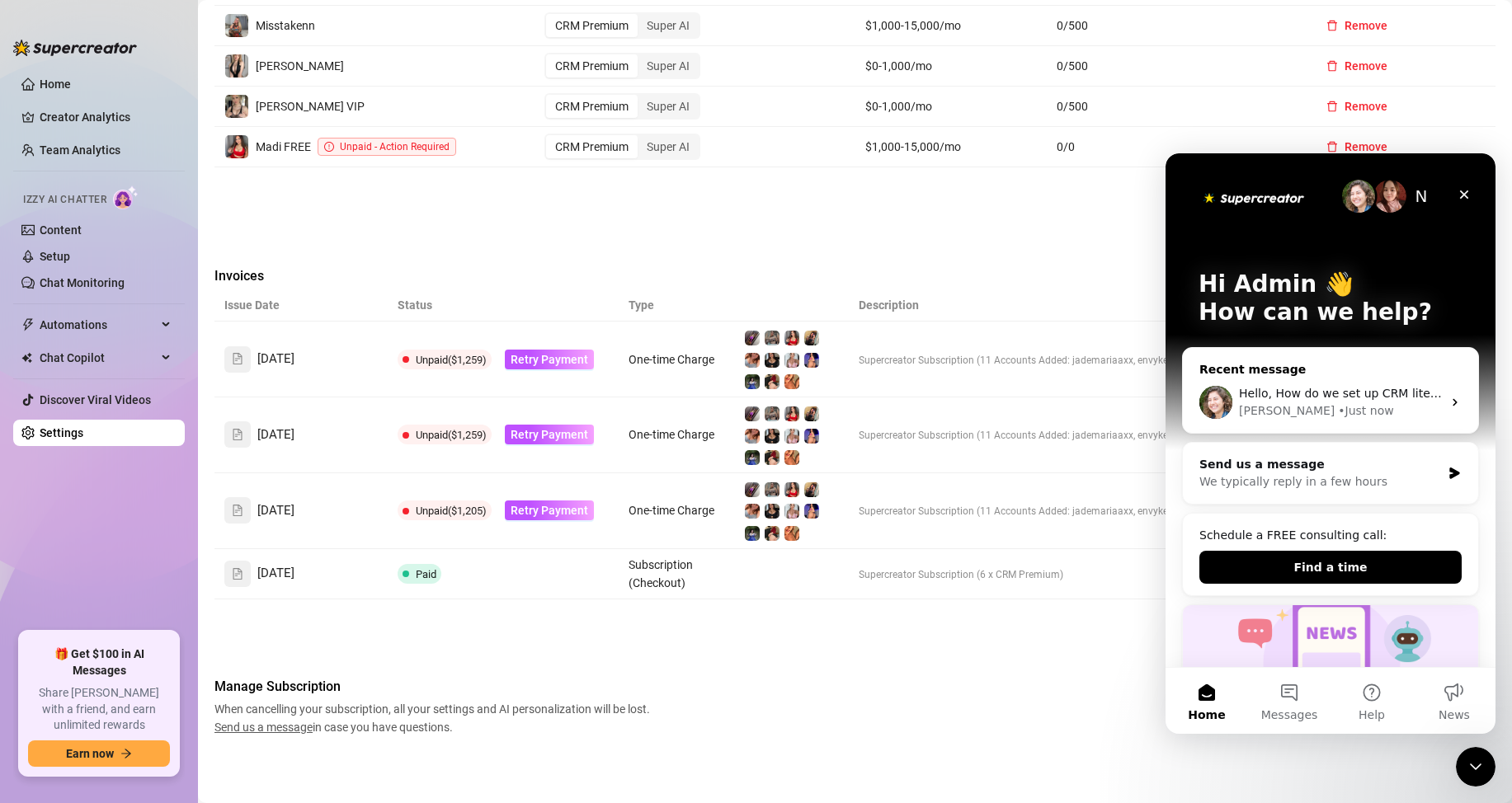
click at [1268, 402] on div "Hello, How do we set up CRM lite? It says 10 accounts can use CRM lite and the …" at bounding box center [1340, 393] width 203 height 17
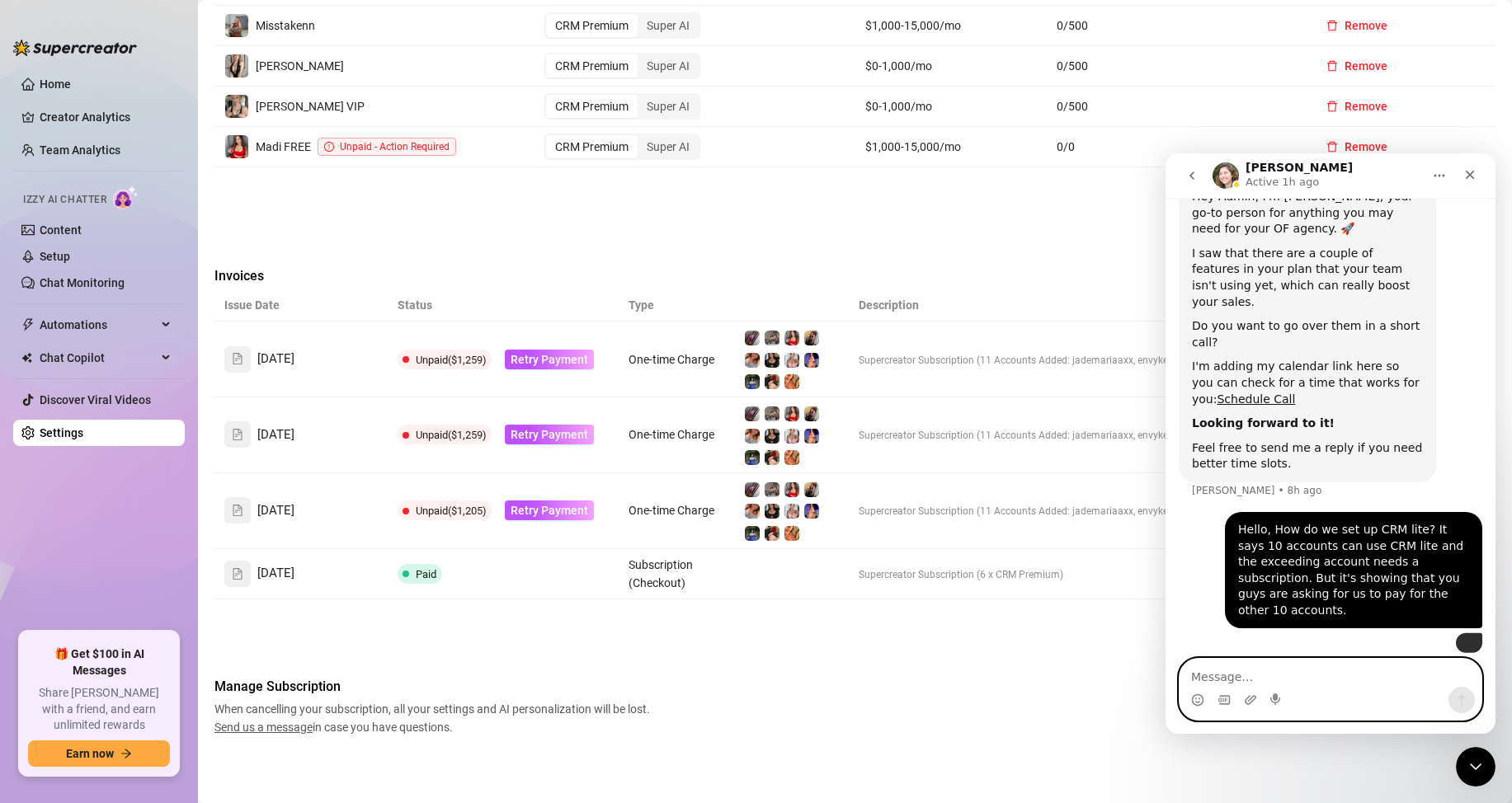
scroll to position [95, 0]
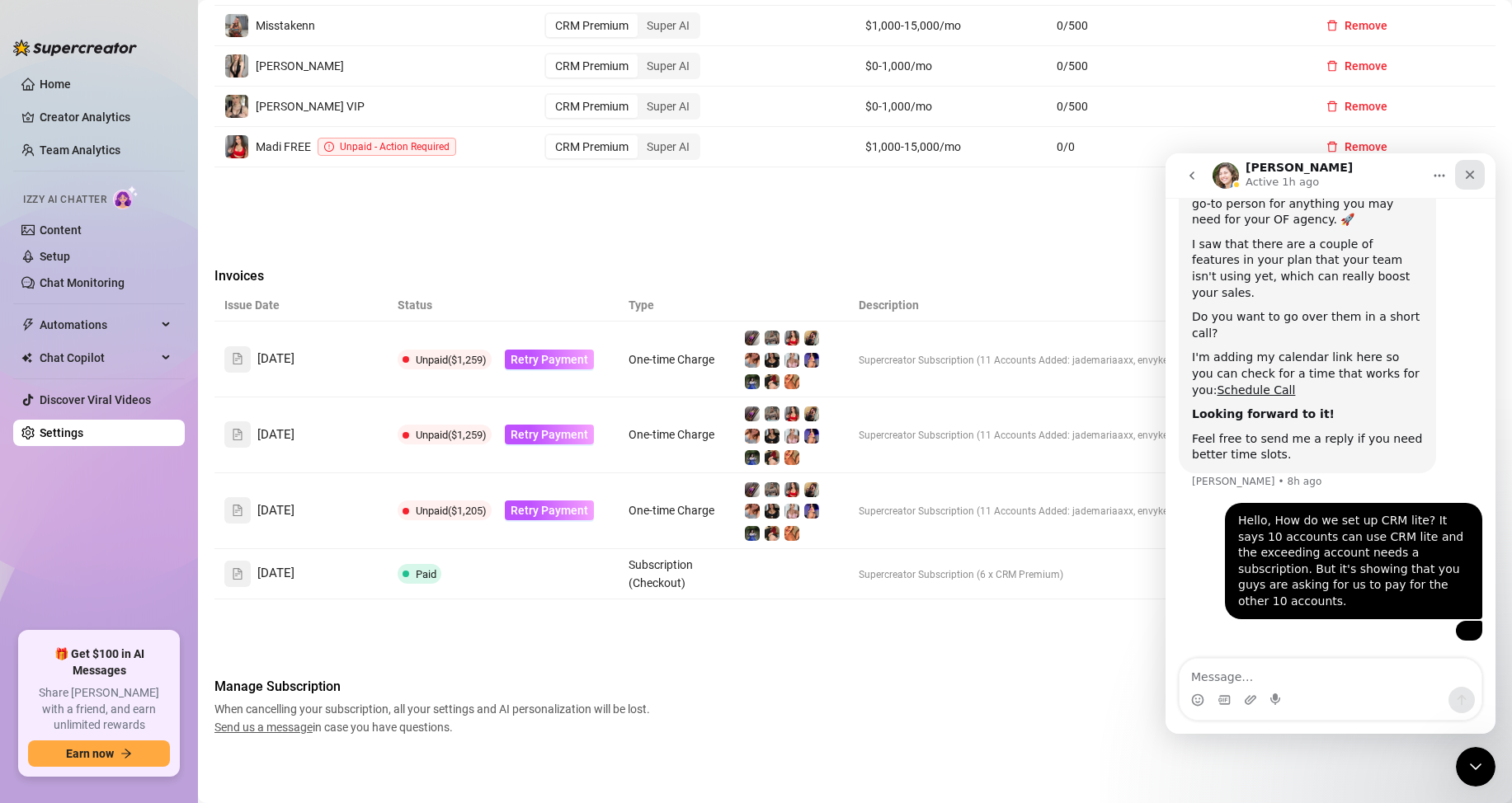
click at [1467, 177] on icon "Close" at bounding box center [1470, 175] width 13 height 13
